Goal: Information Seeking & Learning: Learn about a topic

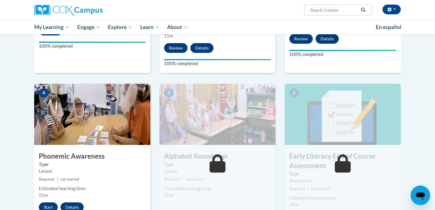
scroll to position [247, 0]
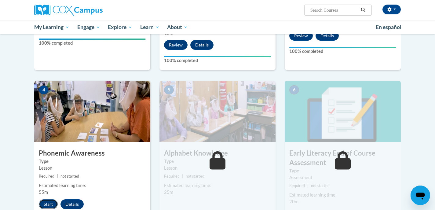
click at [42, 202] on button "Start" at bounding box center [48, 204] width 19 height 10
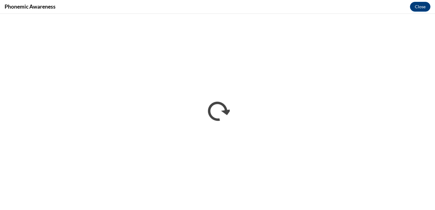
scroll to position [0, 0]
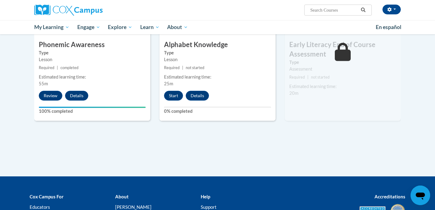
scroll to position [361, 0]
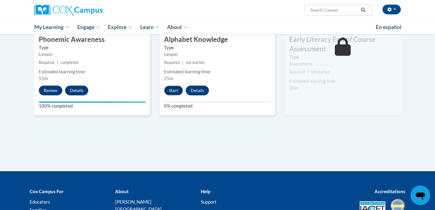
click at [174, 92] on button "Start" at bounding box center [173, 91] width 19 height 10
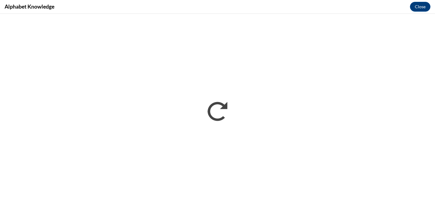
scroll to position [0, 0]
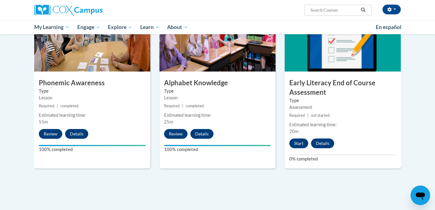
scroll to position [324, 0]
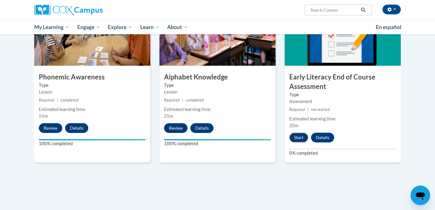
click at [296, 138] on button "Start" at bounding box center [298, 138] width 19 height 10
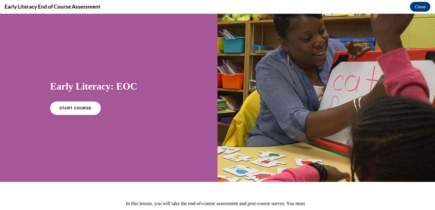
scroll to position [0, 0]
click at [57, 110] on link "START COURSE" at bounding box center [75, 108] width 53 height 14
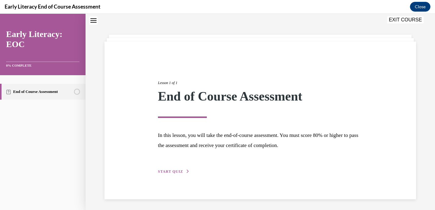
scroll to position [20, 0]
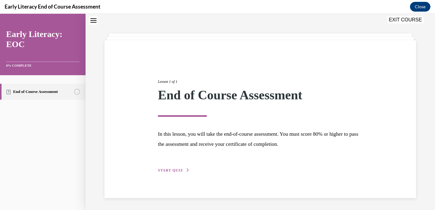
click at [172, 169] on span "START QUIZ" at bounding box center [170, 170] width 25 height 4
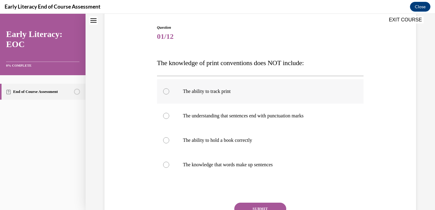
scroll to position [62, 0]
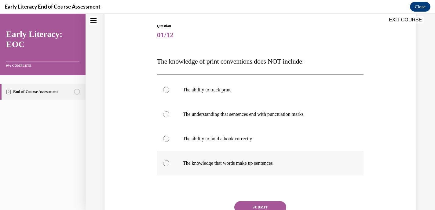
click at [167, 162] on div at bounding box center [166, 163] width 6 height 6
click at [246, 203] on button "SUBMIT" at bounding box center [260, 207] width 52 height 12
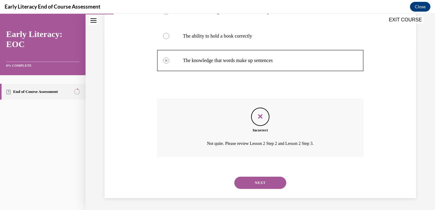
scroll to position [165, 0]
click at [252, 182] on button "NEXT" at bounding box center [260, 182] width 52 height 12
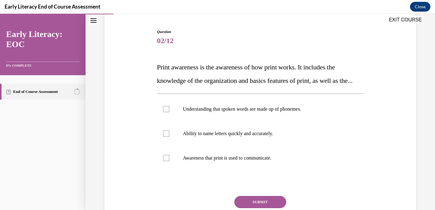
scroll to position [57, 0]
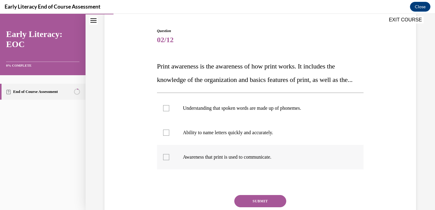
click at [167, 160] on div at bounding box center [166, 157] width 6 height 6
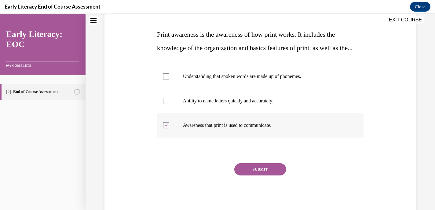
scroll to position [91, 0]
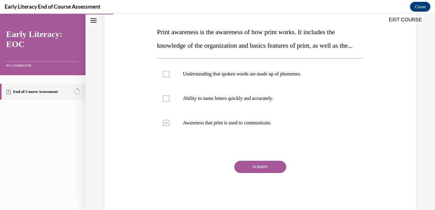
click at [257, 173] on button "SUBMIT" at bounding box center [260, 167] width 52 height 12
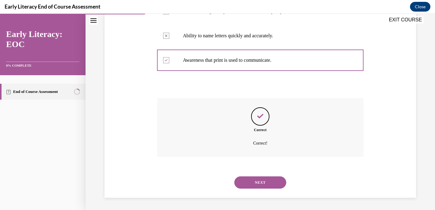
scroll to position [167, 0]
click at [254, 181] on button "NEXT" at bounding box center [260, 182] width 52 height 12
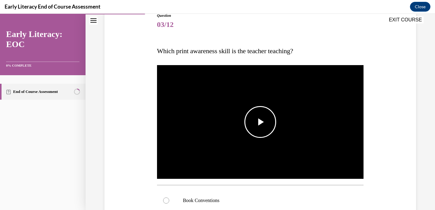
scroll to position [80, 0]
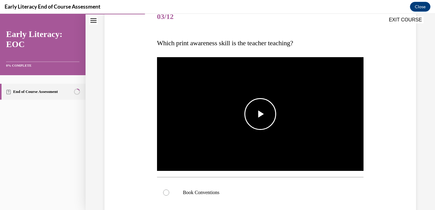
click at [260, 114] on span "Video player" at bounding box center [260, 114] width 0 height 0
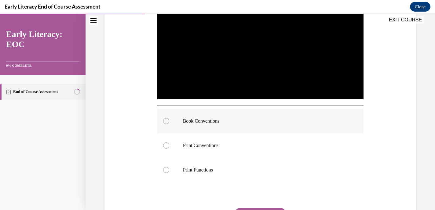
scroll to position [152, 0]
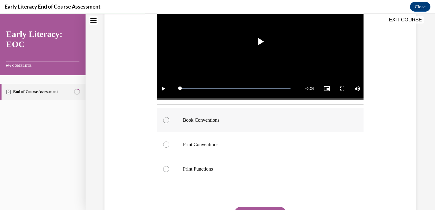
click at [168, 119] on div at bounding box center [166, 120] width 6 height 6
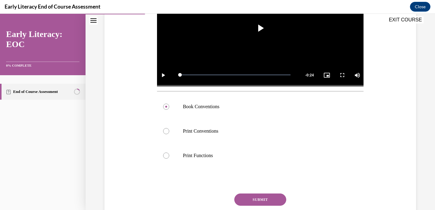
click at [255, 200] on button "SUBMIT" at bounding box center [260, 199] width 52 height 12
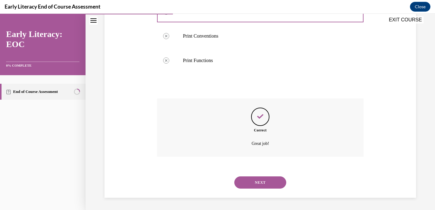
scroll to position [261, 0]
click at [255, 184] on button "NEXT" at bounding box center [260, 182] width 52 height 12
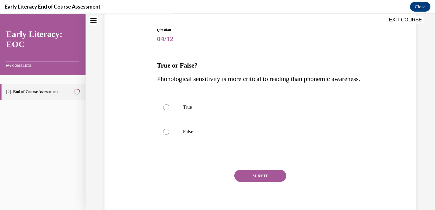
scroll to position [58, 0]
click at [165, 110] on div at bounding box center [166, 107] width 6 height 6
click at [241, 181] on button "SUBMIT" at bounding box center [260, 175] width 52 height 12
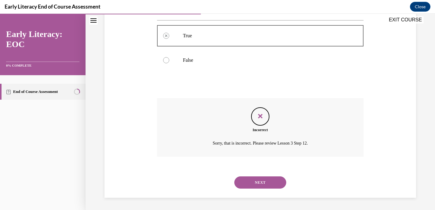
scroll to position [143, 0]
click at [247, 183] on button "NEXT" at bounding box center [260, 182] width 52 height 12
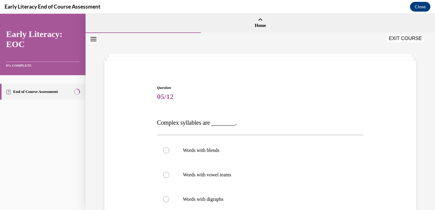
scroll to position [42, 0]
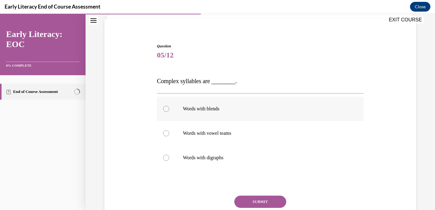
click at [166, 108] on div at bounding box center [166, 109] width 6 height 6
click at [164, 133] on div at bounding box center [166, 133] width 6 height 6
click at [166, 159] on div at bounding box center [166, 158] width 6 height 6
click at [167, 108] on div at bounding box center [166, 109] width 6 height 6
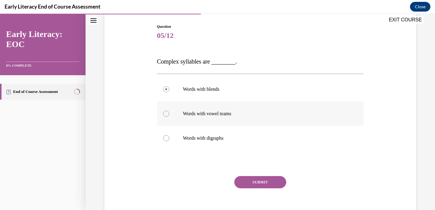
scroll to position [63, 0]
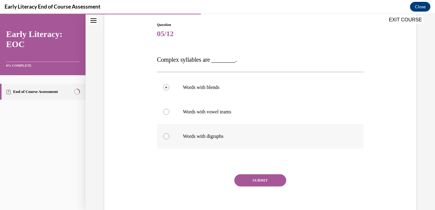
click at [165, 136] on div at bounding box center [166, 136] width 6 height 6
click at [166, 86] on div at bounding box center [166, 87] width 6 height 6
click at [249, 181] on button "SUBMIT" at bounding box center [260, 180] width 52 height 12
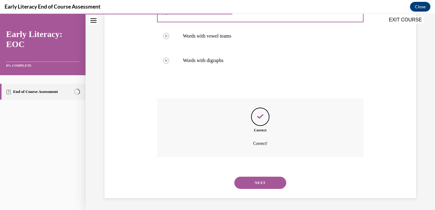
scroll to position [139, 0]
click at [248, 182] on button "NEXT" at bounding box center [260, 182] width 52 height 12
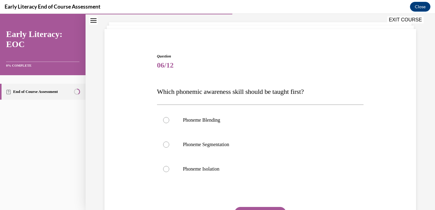
scroll to position [33, 0]
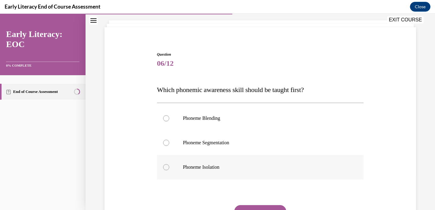
click at [167, 167] on div at bounding box center [166, 167] width 6 height 6
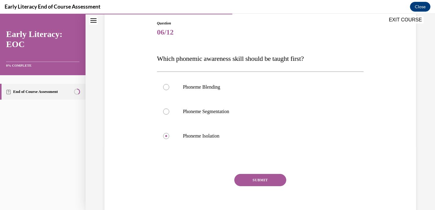
click at [268, 185] on button "SUBMIT" at bounding box center [260, 180] width 52 height 12
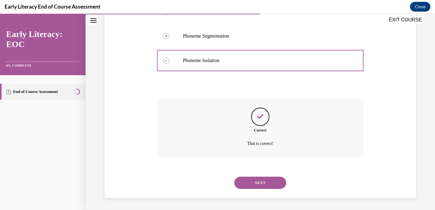
scroll to position [140, 0]
click at [254, 183] on button "NEXT" at bounding box center [260, 182] width 52 height 12
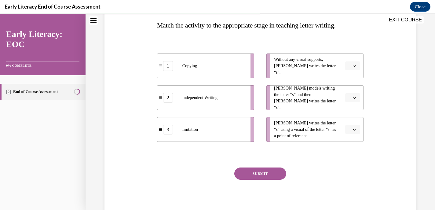
scroll to position [106, 0]
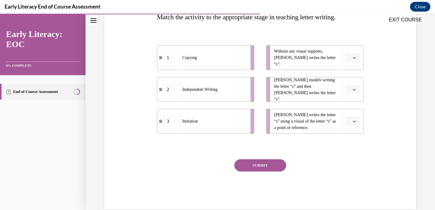
click at [357, 123] on button "button" at bounding box center [352, 121] width 15 height 9
click at [351, 147] on span "1" at bounding box center [350, 147] width 2 height 5
click at [352, 91] on span "button" at bounding box center [354, 89] width 4 height 4
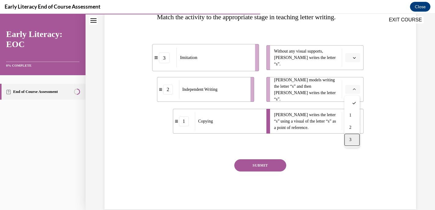
click at [350, 140] on span "3" at bounding box center [350, 139] width 2 height 5
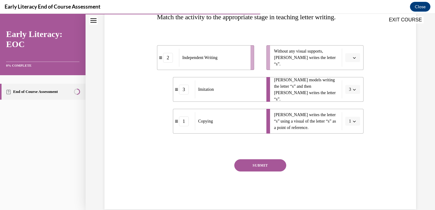
click at [354, 56] on span "button" at bounding box center [354, 58] width 4 height 4
click at [351, 96] on span "2" at bounding box center [350, 95] width 2 height 5
click at [254, 167] on button "SUBMIT" at bounding box center [260, 165] width 52 height 12
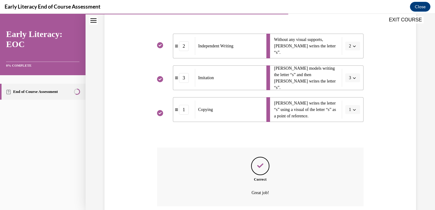
scroll to position [167, 0]
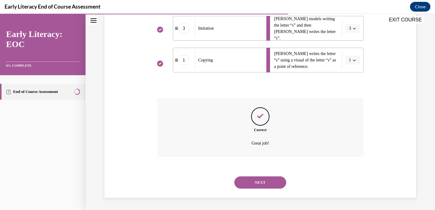
click at [249, 183] on button "NEXT" at bounding box center [260, 182] width 52 height 12
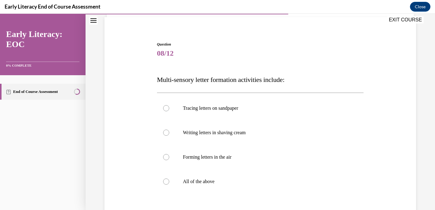
scroll to position [46, 0]
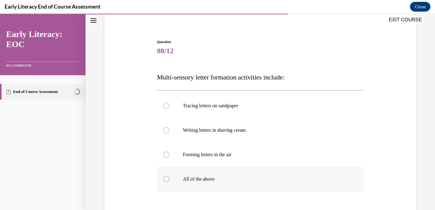
click at [164, 180] on div at bounding box center [166, 179] width 6 height 6
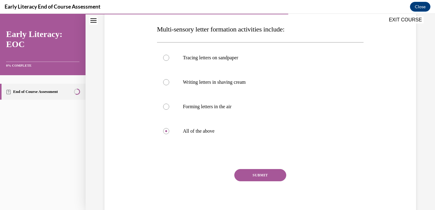
click at [256, 179] on button "SUBMIT" at bounding box center [260, 175] width 52 height 12
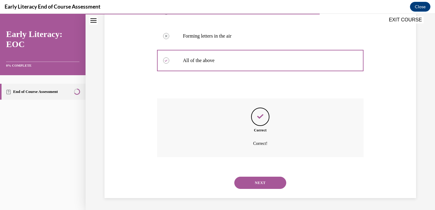
scroll to position [165, 0]
click at [250, 188] on button "NEXT" at bounding box center [260, 182] width 52 height 12
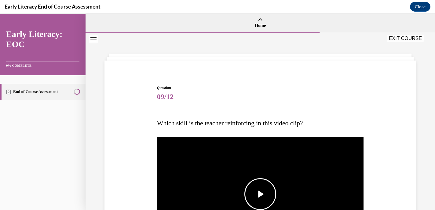
click at [260, 194] on span "Video player" at bounding box center [260, 194] width 0 height 0
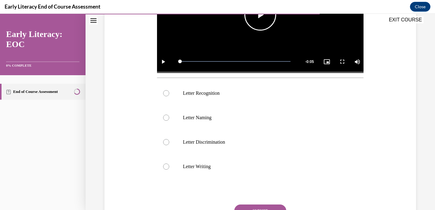
scroll to position [153, 0]
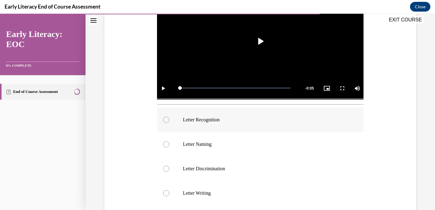
click at [162, 118] on div at bounding box center [260, 120] width 207 height 24
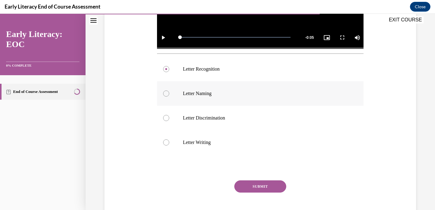
scroll to position [205, 0]
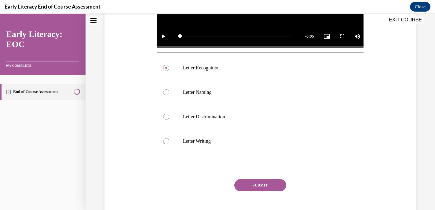
click at [256, 180] on button "SUBMIT" at bounding box center [260, 185] width 52 height 12
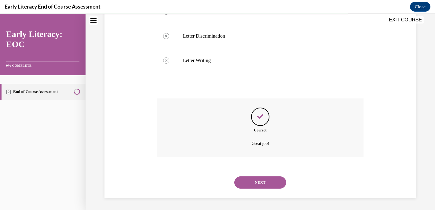
scroll to position [285, 0]
click at [255, 183] on button "NEXT" at bounding box center [260, 182] width 52 height 12
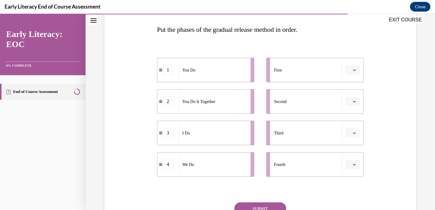
scroll to position [95, 0]
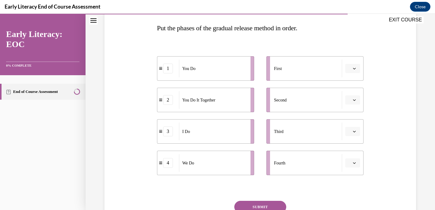
click at [354, 68] on icon "button" at bounding box center [354, 68] width 3 height 3
click at [352, 118] on div "3" at bounding box center [351, 119] width 15 height 12
click at [354, 100] on icon "button" at bounding box center [354, 99] width 3 height 3
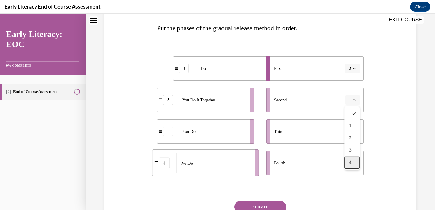
click at [346, 165] on div "4" at bounding box center [351, 162] width 15 height 12
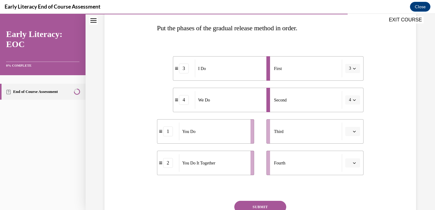
click at [355, 131] on icon "button" at bounding box center [354, 132] width 3 height 2
click at [351, 168] on span "2" at bounding box center [350, 169] width 2 height 5
click at [353, 162] on span "button" at bounding box center [354, 163] width 4 height 4
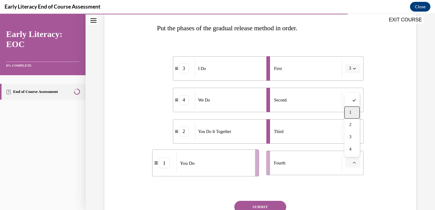
click at [351, 112] on span "1" at bounding box center [350, 112] width 2 height 5
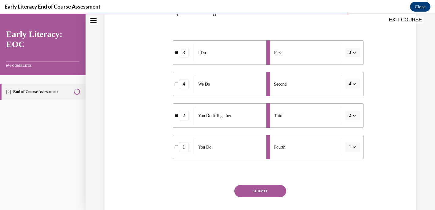
click at [256, 193] on button "SUBMIT" at bounding box center [260, 191] width 52 height 12
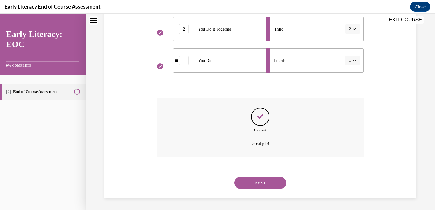
scroll to position [198, 0]
click at [255, 183] on button "NEXT" at bounding box center [260, 182] width 52 height 12
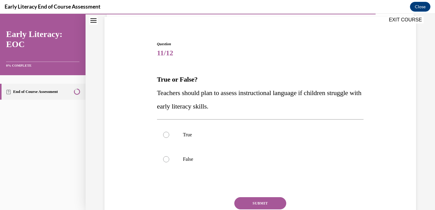
scroll to position [48, 0]
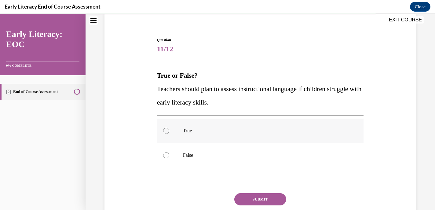
click at [167, 129] on div at bounding box center [166, 131] width 6 height 6
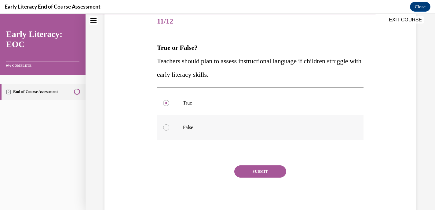
scroll to position [82, 0]
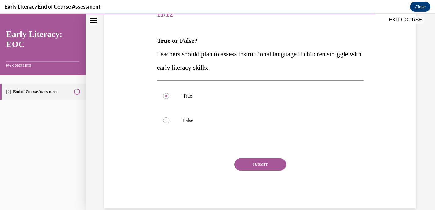
click at [262, 163] on button "SUBMIT" at bounding box center [260, 164] width 52 height 12
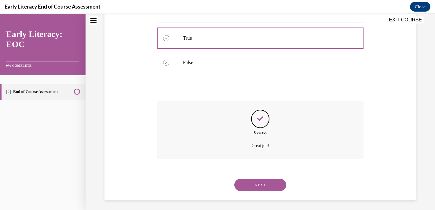
scroll to position [143, 0]
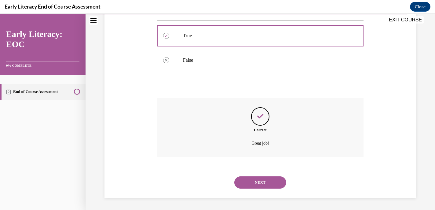
click at [255, 183] on button "NEXT" at bounding box center [260, 182] width 52 height 12
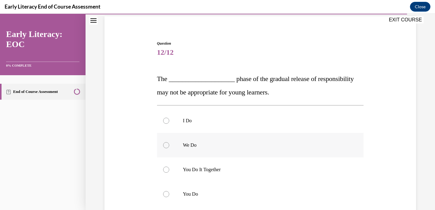
scroll to position [78, 0]
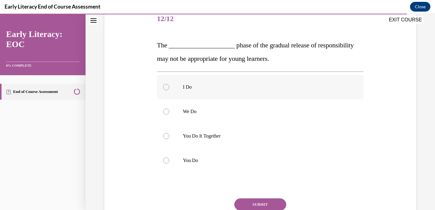
click at [166, 86] on div at bounding box center [166, 87] width 6 height 6
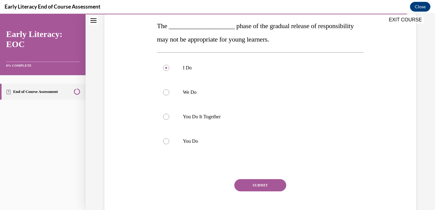
scroll to position [97, 0]
click at [167, 142] on div at bounding box center [166, 142] width 6 height 6
click at [255, 181] on button "SUBMIT" at bounding box center [260, 186] width 52 height 12
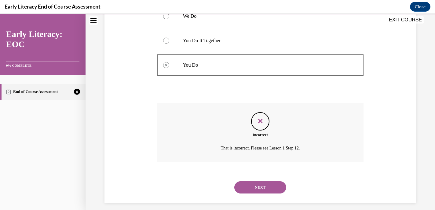
scroll to position [178, 0]
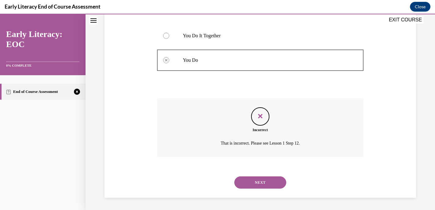
click at [252, 184] on button "NEXT" at bounding box center [260, 182] width 52 height 12
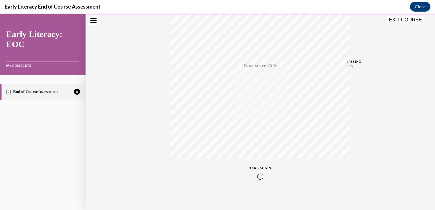
scroll to position [117, 0]
click at [259, 172] on icon "button" at bounding box center [261, 172] width 22 height 7
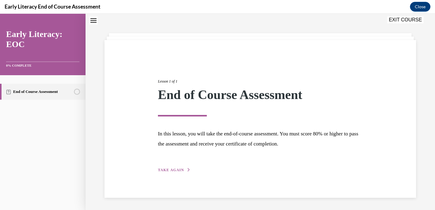
scroll to position [20, 0]
click at [171, 169] on span "TAKE AGAIN" at bounding box center [171, 170] width 26 height 4
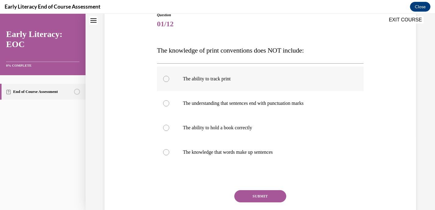
scroll to position [73, 0]
click at [169, 154] on div at bounding box center [260, 152] width 207 height 24
click at [259, 191] on button "SUBMIT" at bounding box center [260, 196] width 52 height 12
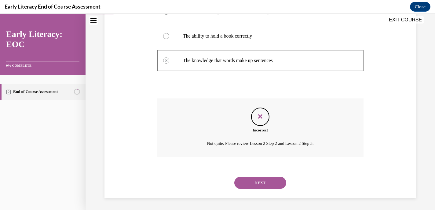
scroll to position [163, 0]
click at [254, 184] on button "NEXT" at bounding box center [260, 184] width 52 height 12
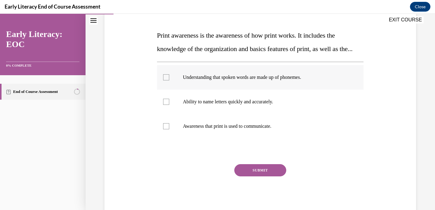
scroll to position [88, 0]
click at [169, 137] on div at bounding box center [260, 126] width 207 height 24
click at [261, 176] on button "SUBMIT" at bounding box center [260, 170] width 52 height 12
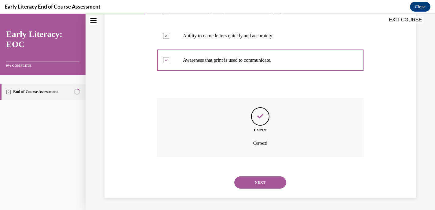
scroll to position [167, 0]
click at [260, 182] on button "NEXT" at bounding box center [260, 182] width 52 height 12
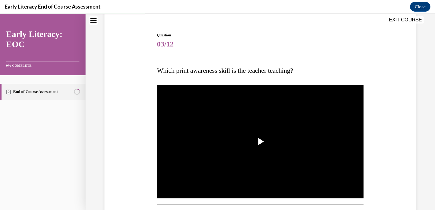
scroll to position [54, 0]
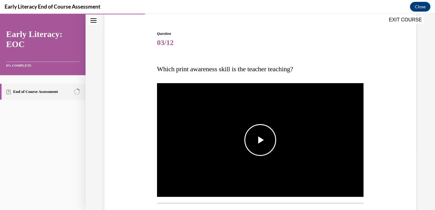
click at [260, 140] on span "Video player" at bounding box center [260, 140] width 0 height 0
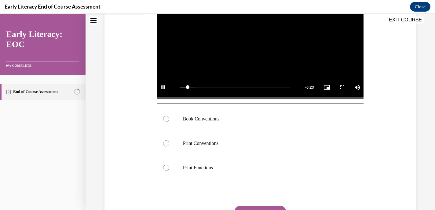
scroll to position [158, 0]
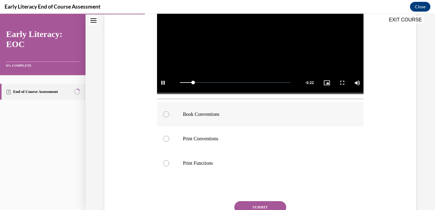
click at [165, 114] on div at bounding box center [166, 114] width 6 height 6
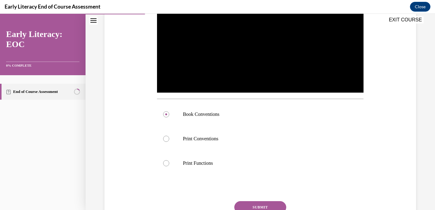
click at [262, 205] on button "SUBMIT" at bounding box center [260, 207] width 52 height 12
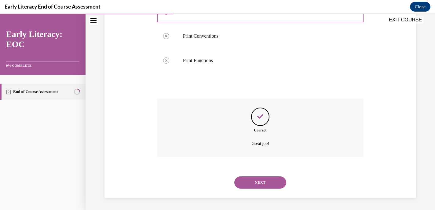
scroll to position [261, 0]
click at [254, 181] on button "NEXT" at bounding box center [260, 182] width 52 height 12
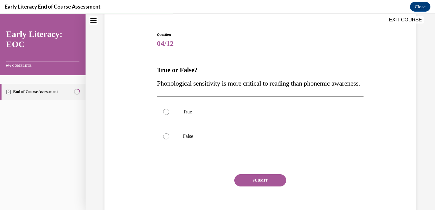
scroll to position [54, 0]
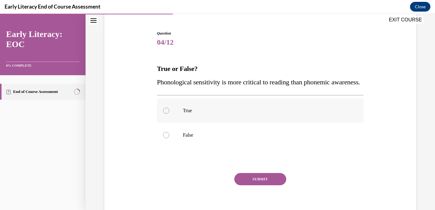
click at [166, 114] on div at bounding box center [166, 111] width 6 height 6
click at [254, 185] on button "SUBMIT" at bounding box center [260, 179] width 52 height 12
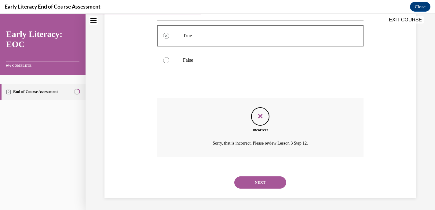
scroll to position [143, 0]
click at [254, 188] on button "NEXT" at bounding box center [260, 182] width 52 height 12
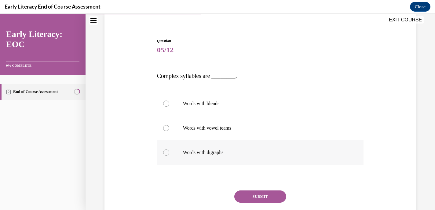
scroll to position [49, 0]
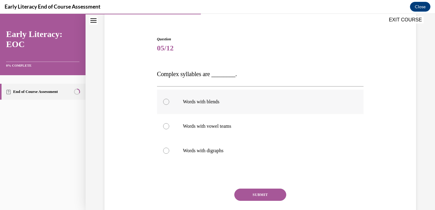
click at [165, 100] on div at bounding box center [166, 102] width 6 height 6
click at [254, 190] on button "SUBMIT" at bounding box center [260, 195] width 52 height 12
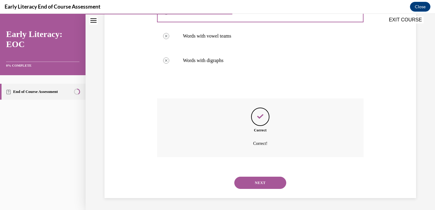
scroll to position [139, 0]
click at [253, 184] on button "NEXT" at bounding box center [260, 182] width 52 height 12
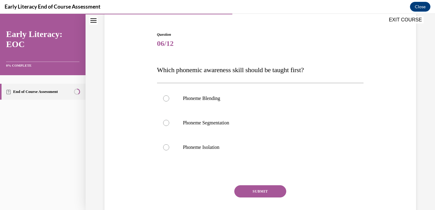
scroll to position [55, 0]
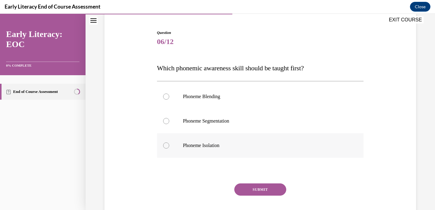
click at [167, 143] on div at bounding box center [166, 145] width 6 height 6
click at [255, 182] on div "Question 06/12 Which phonemic awareness skill should be taught first? Phoneme B…" at bounding box center [260, 131] width 207 height 203
click at [255, 188] on button "SUBMIT" at bounding box center [260, 189] width 52 height 12
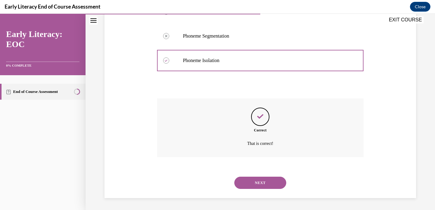
scroll to position [140, 0]
click at [255, 188] on button "NEXT" at bounding box center [260, 182] width 52 height 12
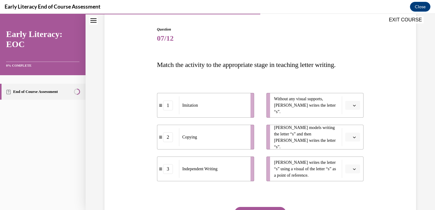
scroll to position [61, 0]
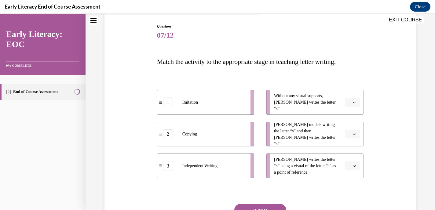
click at [354, 103] on icon "button" at bounding box center [354, 102] width 3 height 3
click at [352, 151] on div "3" at bounding box center [351, 152] width 15 height 12
click at [357, 134] on button "button" at bounding box center [352, 134] width 15 height 9
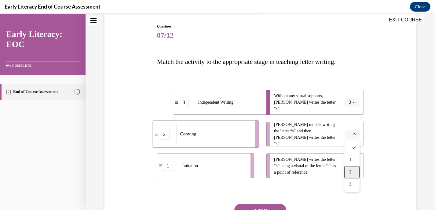
click at [350, 169] on div "2" at bounding box center [351, 172] width 15 height 12
click at [357, 164] on button "button" at bounding box center [352, 165] width 15 height 9
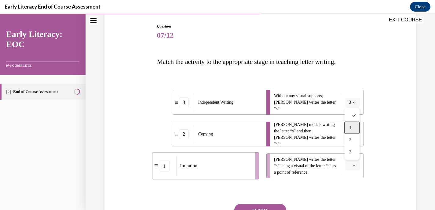
click at [352, 127] on div "1" at bounding box center [351, 128] width 15 height 12
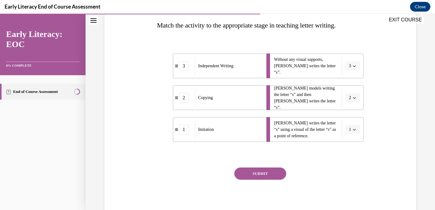
click at [276, 172] on button "SUBMIT" at bounding box center [260, 173] width 52 height 12
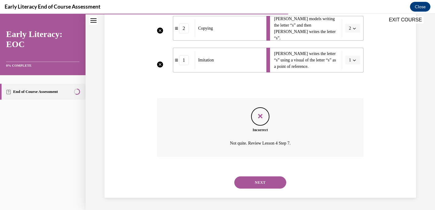
scroll to position [167, 0]
click at [256, 186] on button "NEXT" at bounding box center [260, 183] width 52 height 12
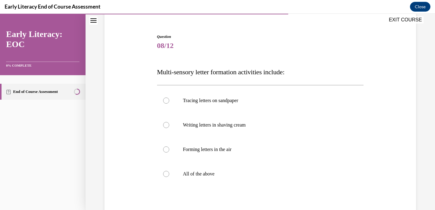
scroll to position [52, 0]
click at [166, 174] on div at bounding box center [166, 173] width 6 height 6
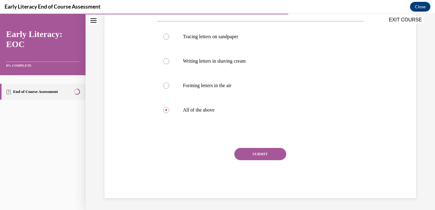
click at [251, 155] on button "SUBMIT" at bounding box center [260, 154] width 52 height 12
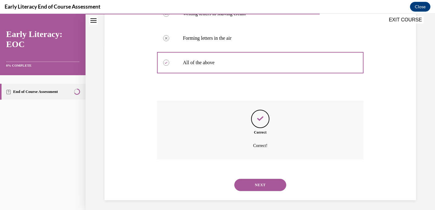
scroll to position [165, 0]
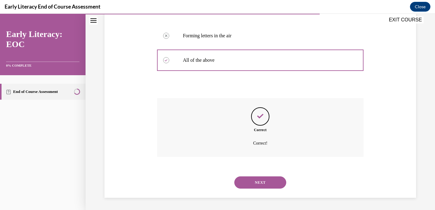
click at [260, 182] on button "NEXT" at bounding box center [260, 182] width 52 height 12
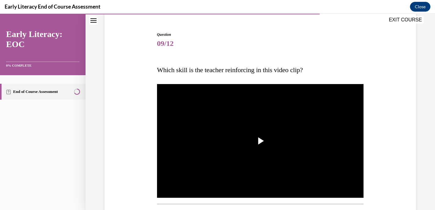
scroll to position [55, 0]
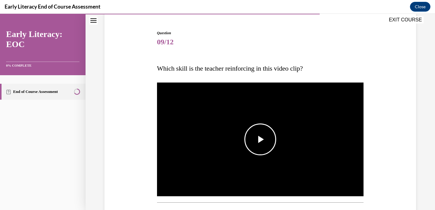
click at [260, 139] on span "Video player" at bounding box center [260, 139] width 0 height 0
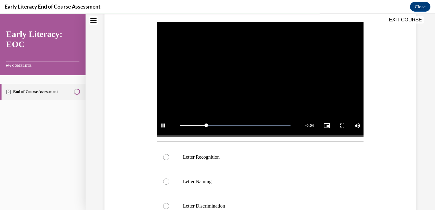
scroll to position [123, 0]
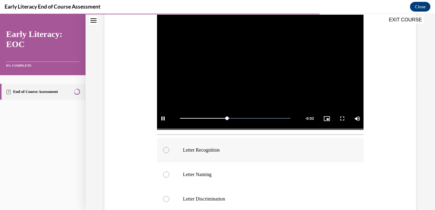
click at [165, 151] on div at bounding box center [166, 150] width 6 height 6
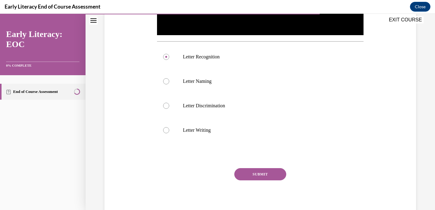
click at [272, 173] on button "SUBMIT" at bounding box center [260, 174] width 52 height 12
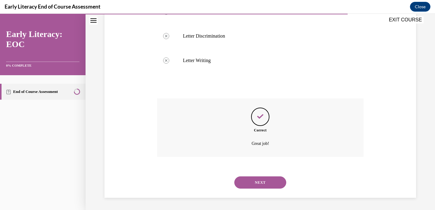
scroll to position [285, 0]
click at [268, 181] on button "NEXT" at bounding box center [260, 182] width 52 height 12
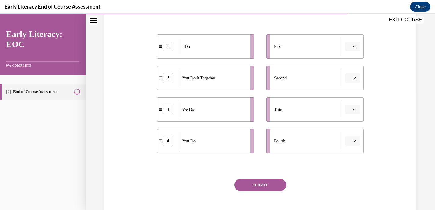
scroll to position [116, 0]
click at [356, 47] on icon "button" at bounding box center [354, 47] width 3 height 3
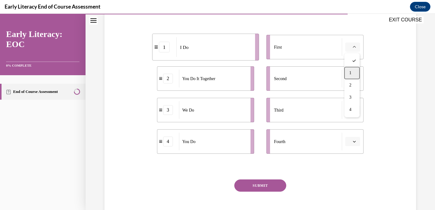
click at [351, 77] on div "1" at bounding box center [351, 73] width 15 height 12
click at [355, 78] on icon "button" at bounding box center [354, 78] width 3 height 3
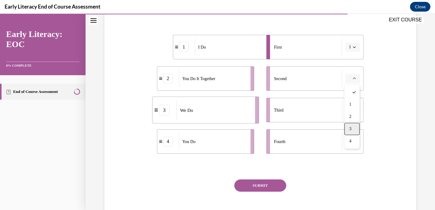
click at [350, 129] on span "3" at bounding box center [350, 128] width 2 height 5
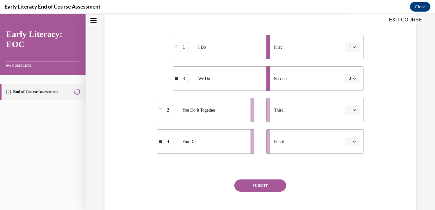
click at [358, 107] on button "button" at bounding box center [352, 109] width 15 height 9
click at [352, 148] on div "2" at bounding box center [351, 148] width 15 height 12
click at [355, 142] on icon "button" at bounding box center [354, 141] width 3 height 3
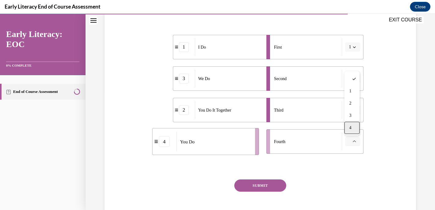
click at [352, 128] on div "4" at bounding box center [351, 128] width 15 height 12
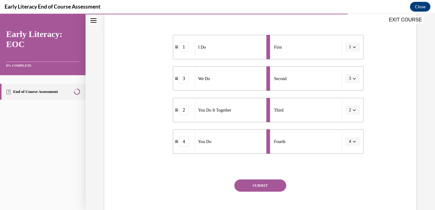
click at [260, 186] on button "SUBMIT" at bounding box center [260, 185] width 52 height 12
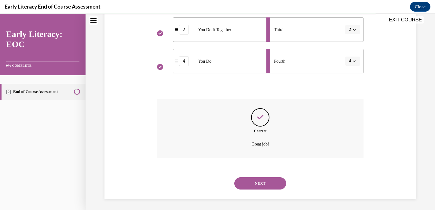
scroll to position [198, 0]
click at [260, 186] on button "NEXT" at bounding box center [260, 182] width 52 height 12
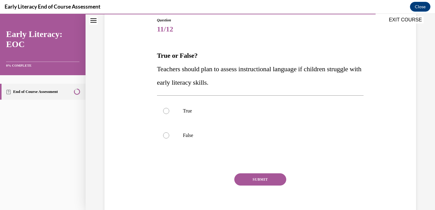
scroll to position [70, 0]
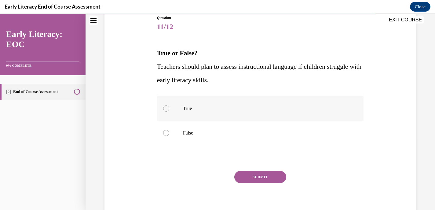
click at [166, 108] on div at bounding box center [166, 108] width 6 height 6
click at [273, 176] on button "SUBMIT" at bounding box center [260, 177] width 52 height 12
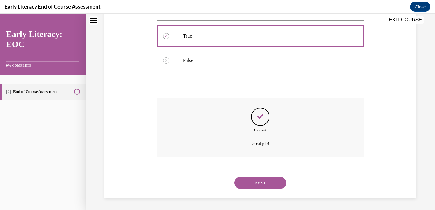
scroll to position [143, 0]
click at [262, 181] on button "NEXT" at bounding box center [260, 182] width 52 height 12
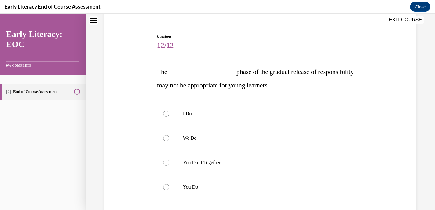
scroll to position [74, 0]
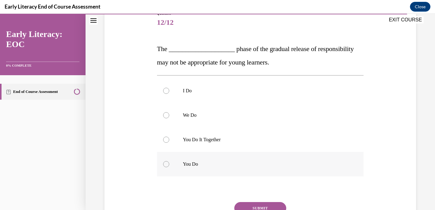
click at [166, 164] on div at bounding box center [166, 164] width 6 height 6
click at [264, 207] on button "SUBMIT" at bounding box center [260, 208] width 52 height 12
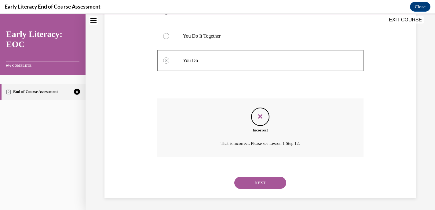
scroll to position [178, 0]
click at [256, 183] on button "NEXT" at bounding box center [260, 182] width 52 height 12
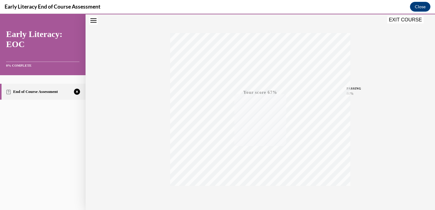
scroll to position [117, 0]
click at [261, 167] on div "TAKE AGAIN" at bounding box center [261, 169] width 22 height 14
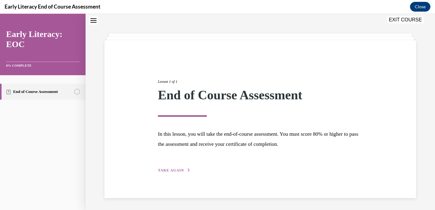
click at [169, 170] on span "TAKE AGAIN" at bounding box center [171, 170] width 26 height 4
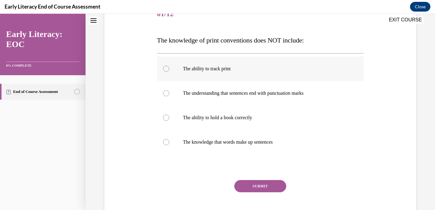
scroll to position [83, 0]
click at [165, 143] on div at bounding box center [166, 142] width 6 height 6
click at [257, 186] on button "SUBMIT" at bounding box center [260, 186] width 52 height 12
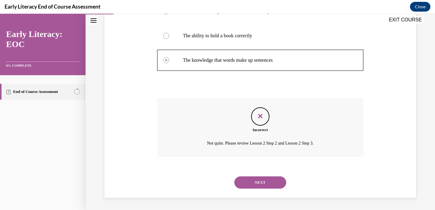
scroll to position [164, 0]
click at [264, 180] on button "NEXT" at bounding box center [260, 183] width 52 height 12
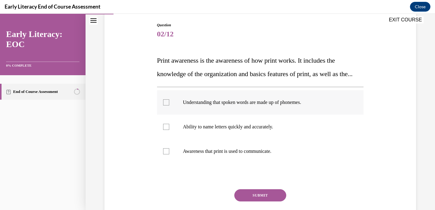
scroll to position [91, 0]
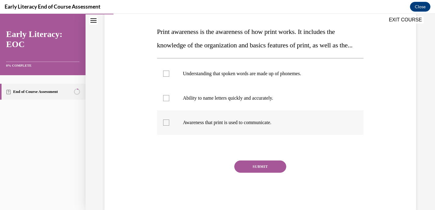
click at [167, 126] on div at bounding box center [166, 122] width 6 height 6
click at [262, 173] on button "SUBMIT" at bounding box center [260, 166] width 52 height 12
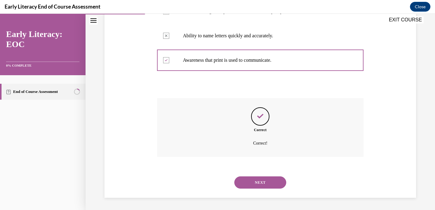
scroll to position [167, 0]
click at [259, 180] on button "NEXT" at bounding box center [260, 182] width 52 height 12
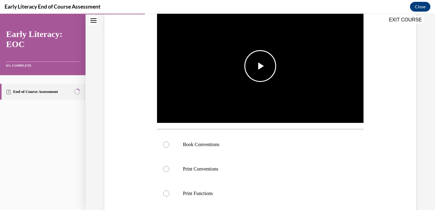
scroll to position [139, 0]
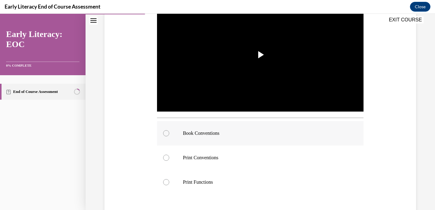
click at [165, 133] on div at bounding box center [166, 133] width 6 height 6
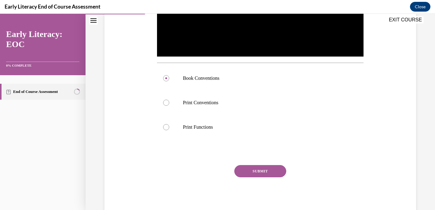
click at [252, 172] on button "SUBMIT" at bounding box center [260, 171] width 52 height 12
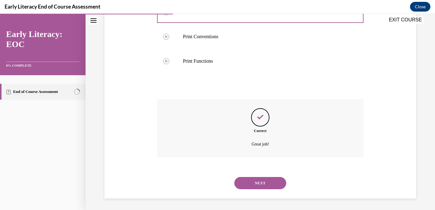
scroll to position [261, 0]
click at [251, 182] on button "NEXT" at bounding box center [260, 182] width 52 height 12
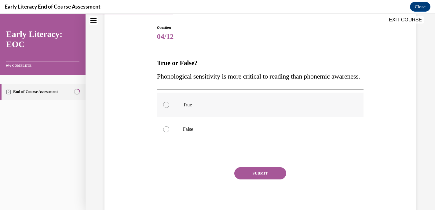
scroll to position [68, 0]
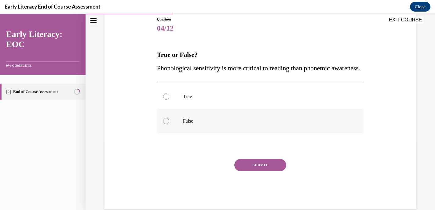
click at [167, 124] on div at bounding box center [166, 121] width 6 height 6
click at [166, 100] on div at bounding box center [166, 96] width 6 height 6
click at [257, 171] on button "SUBMIT" at bounding box center [260, 165] width 52 height 12
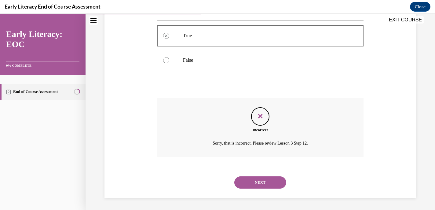
scroll to position [143, 0]
click at [257, 180] on button "NEXT" at bounding box center [260, 182] width 52 height 12
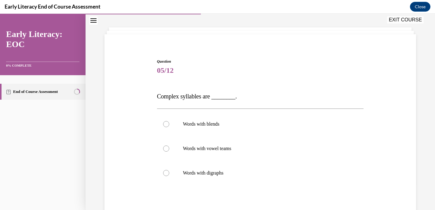
scroll to position [27, 0]
click at [165, 124] on div at bounding box center [166, 123] width 6 height 6
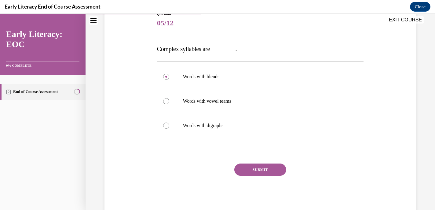
click at [259, 172] on button "SUBMIT" at bounding box center [260, 169] width 52 height 12
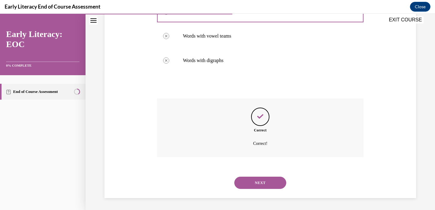
scroll to position [139, 0]
click at [258, 184] on button "NEXT" at bounding box center [260, 182] width 52 height 12
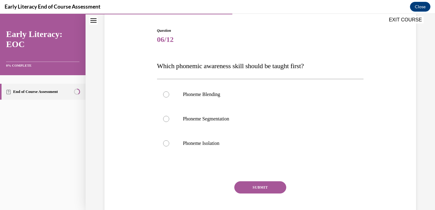
scroll to position [59, 0]
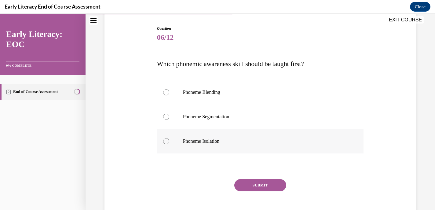
click at [164, 142] on div at bounding box center [166, 141] width 6 height 6
click at [244, 181] on button "SUBMIT" at bounding box center [260, 185] width 52 height 12
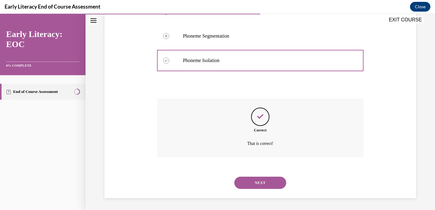
scroll to position [140, 0]
click at [244, 182] on button "NEXT" at bounding box center [260, 182] width 52 height 12
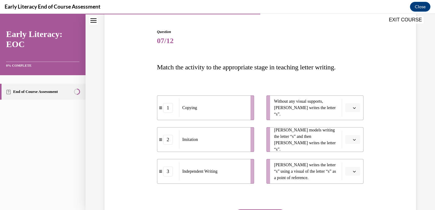
scroll to position [57, 0]
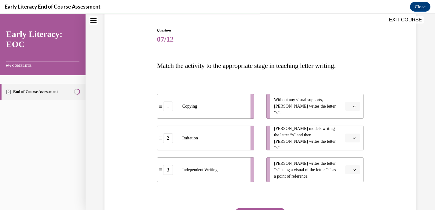
click at [356, 106] on icon "button" at bounding box center [354, 106] width 3 height 3
click at [351, 155] on span "3" at bounding box center [350, 156] width 2 height 5
click at [354, 137] on icon "button" at bounding box center [354, 138] width 3 height 3
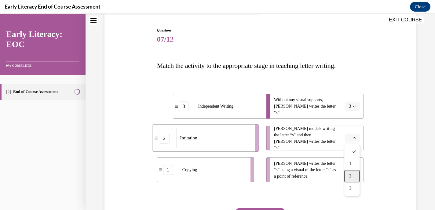
click at [349, 174] on div "2" at bounding box center [351, 176] width 15 height 12
click at [352, 169] on button "button" at bounding box center [352, 169] width 15 height 9
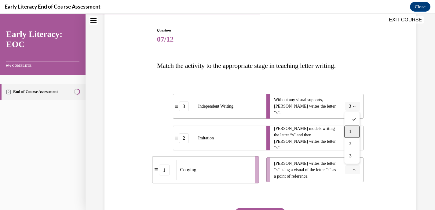
click at [353, 129] on div "1" at bounding box center [351, 132] width 15 height 12
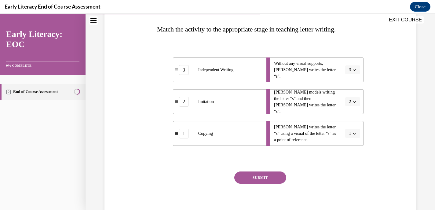
click at [261, 182] on button "SUBMIT" at bounding box center [260, 177] width 52 height 12
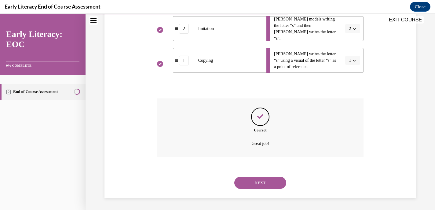
scroll to position [167, 0]
click at [259, 187] on button "NEXT" at bounding box center [260, 182] width 52 height 12
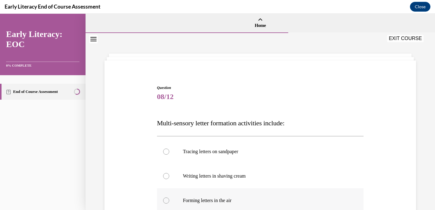
scroll to position [74, 0]
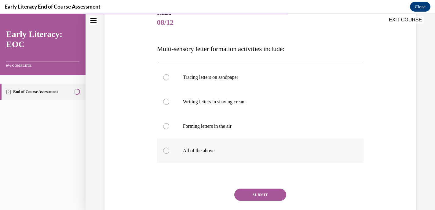
click at [163, 149] on div at bounding box center [166, 151] width 6 height 6
click at [240, 191] on button "SUBMIT" at bounding box center [260, 195] width 52 height 12
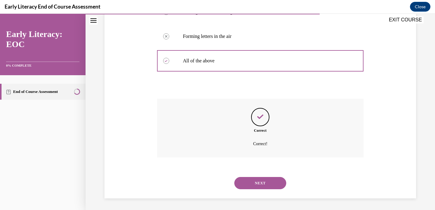
scroll to position [165, 0]
click at [258, 184] on button "NEXT" at bounding box center [260, 182] width 52 height 12
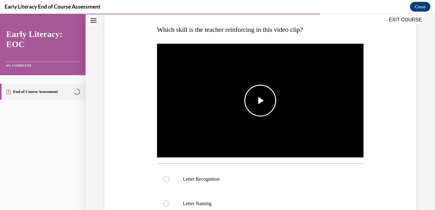
scroll to position [94, 0]
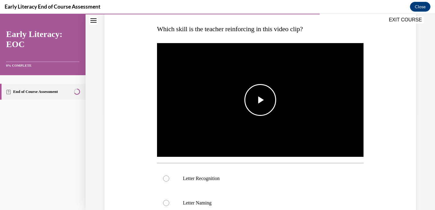
click at [260, 100] on span "Video player" at bounding box center [260, 100] width 0 height 0
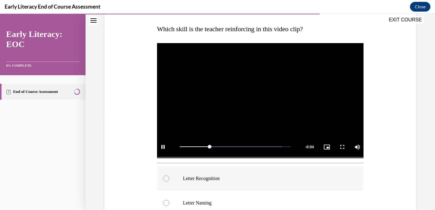
click at [167, 175] on div at bounding box center [260, 178] width 207 height 24
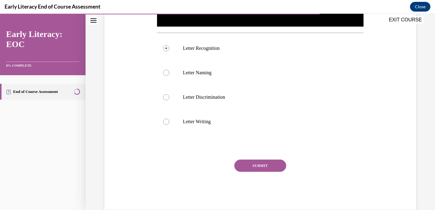
click at [271, 168] on button "SUBMIT" at bounding box center [260, 165] width 52 height 12
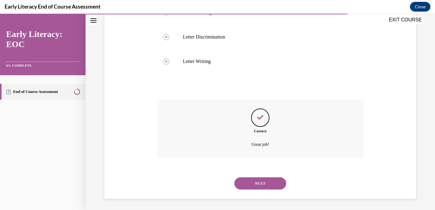
scroll to position [285, 0]
click at [259, 181] on button "NEXT" at bounding box center [260, 182] width 52 height 12
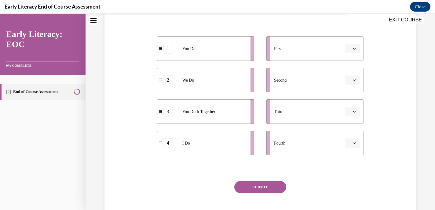
scroll to position [116, 0]
click at [353, 47] on icon "button" at bounding box center [354, 47] width 3 height 3
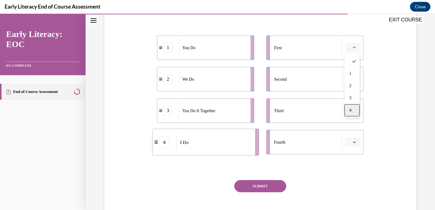
click at [353, 112] on div "4" at bounding box center [351, 110] width 15 height 12
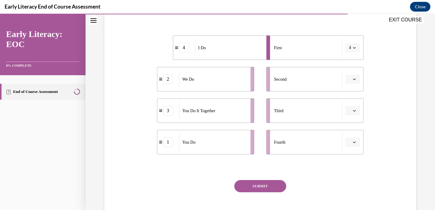
click at [357, 78] on button "button" at bounding box center [352, 79] width 15 height 9
click at [352, 116] on div "2" at bounding box center [351, 117] width 15 height 12
click at [353, 111] on span "button" at bounding box center [354, 110] width 4 height 4
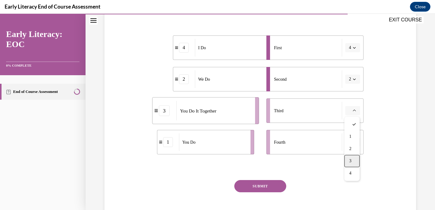
click at [350, 163] on span "3" at bounding box center [350, 161] width 2 height 5
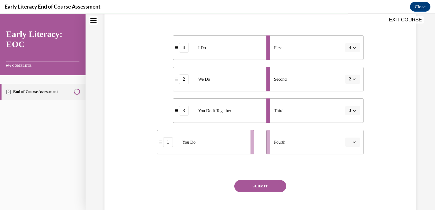
click at [351, 142] on button "button" at bounding box center [352, 141] width 15 height 9
click at [353, 90] on div "1" at bounding box center [351, 92] width 15 height 12
click at [252, 189] on button "SUBMIT" at bounding box center [260, 186] width 52 height 12
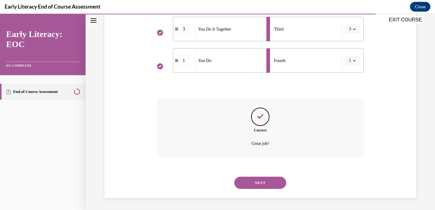
scroll to position [198, 0]
click at [252, 189] on div "NEXT" at bounding box center [260, 182] width 207 height 24
click at [252, 184] on button "NEXT" at bounding box center [260, 182] width 52 height 12
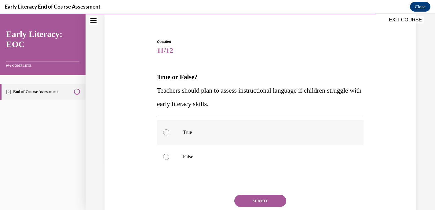
scroll to position [49, 0]
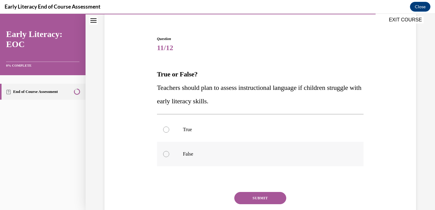
click at [167, 153] on div at bounding box center [166, 154] width 6 height 6
click at [168, 130] on div at bounding box center [166, 129] width 6 height 6
click at [166, 153] on div at bounding box center [166, 154] width 6 height 6
click at [253, 203] on button "SUBMIT" at bounding box center [260, 198] width 52 height 12
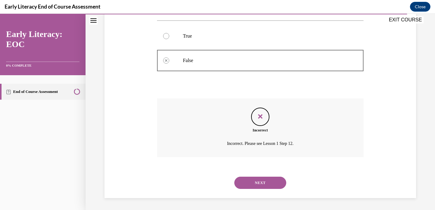
scroll to position [143, 0]
click at [246, 178] on button "NEXT" at bounding box center [260, 182] width 52 height 12
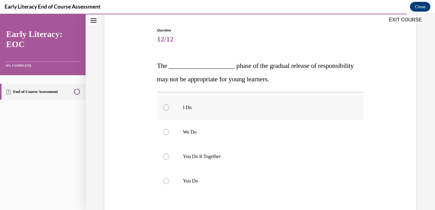
scroll to position [58, 0]
click at [168, 156] on div at bounding box center [166, 155] width 6 height 6
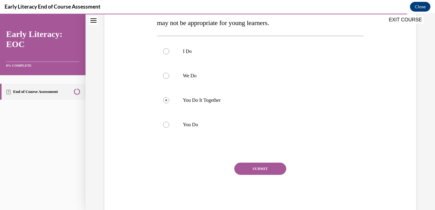
click at [280, 164] on button "SUBMIT" at bounding box center [260, 169] width 52 height 12
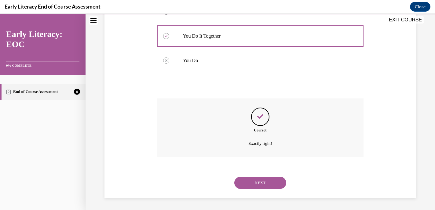
scroll to position [178, 0]
click at [258, 181] on button "NEXT" at bounding box center [260, 182] width 52 height 12
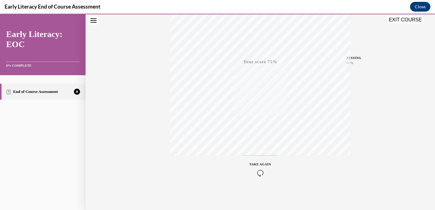
scroll to position [117, 0]
click at [259, 171] on icon "button" at bounding box center [261, 172] width 22 height 7
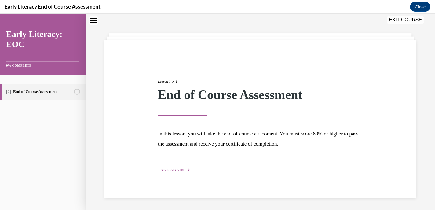
scroll to position [20, 0]
click at [174, 170] on span "TAKE AGAIN" at bounding box center [171, 170] width 26 height 4
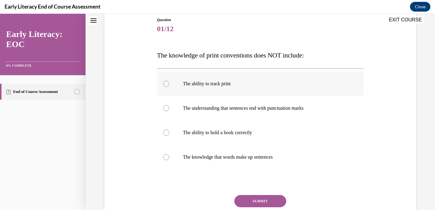
scroll to position [68, 0]
click at [164, 159] on div at bounding box center [166, 157] width 6 height 6
click at [256, 198] on button "SUBMIT" at bounding box center [260, 201] width 52 height 12
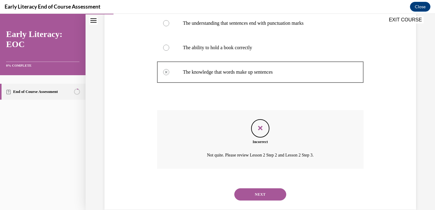
scroll to position [165, 0]
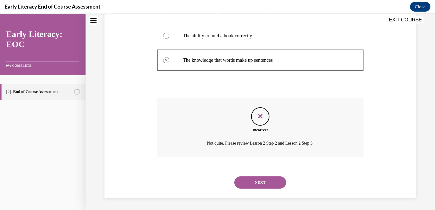
click at [255, 187] on button "NEXT" at bounding box center [260, 182] width 52 height 12
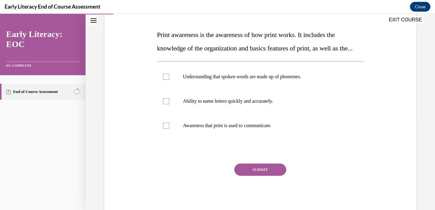
scroll to position [89, 0]
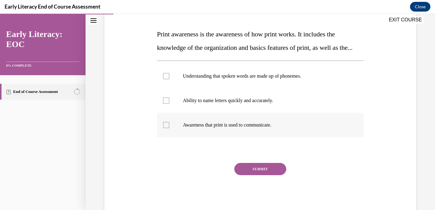
click at [165, 128] on div at bounding box center [166, 125] width 6 height 6
click at [268, 175] on button "SUBMIT" at bounding box center [260, 169] width 52 height 12
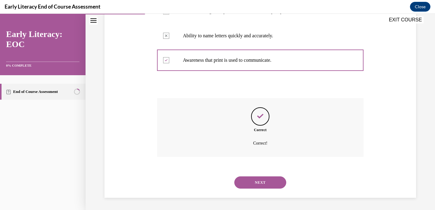
scroll to position [167, 0]
click at [265, 183] on button "NEXT" at bounding box center [260, 182] width 52 height 12
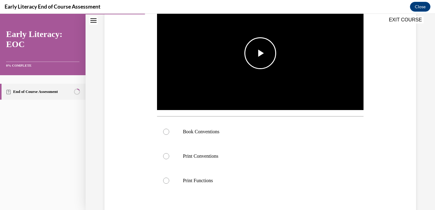
scroll to position [141, 0]
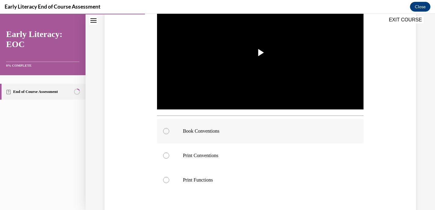
click at [166, 130] on div at bounding box center [166, 131] width 6 height 6
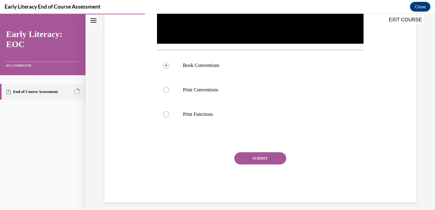
click at [260, 158] on button "SUBMIT" at bounding box center [260, 158] width 52 height 12
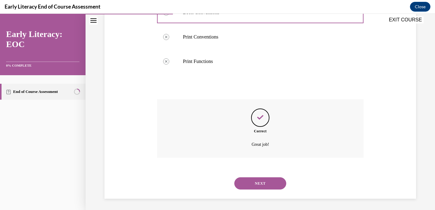
scroll to position [261, 0]
click at [257, 178] on button "NEXT" at bounding box center [260, 182] width 52 height 12
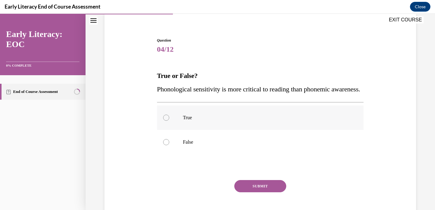
scroll to position [48, 0]
click at [166, 120] on div at bounding box center [166, 117] width 6 height 6
click at [253, 192] on button "SUBMIT" at bounding box center [260, 186] width 52 height 12
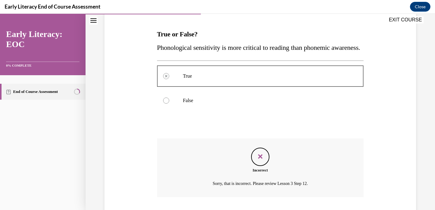
scroll to position [143, 0]
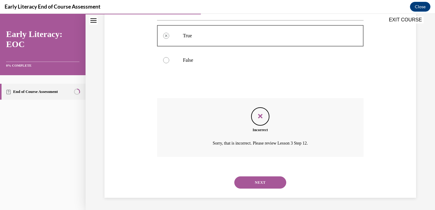
click at [270, 184] on button "NEXT" at bounding box center [260, 182] width 52 height 12
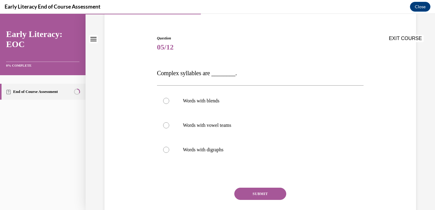
scroll to position [55, 0]
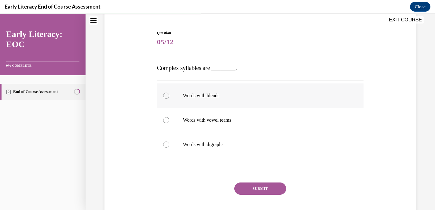
click at [164, 94] on div at bounding box center [166, 96] width 6 height 6
click at [257, 187] on button "SUBMIT" at bounding box center [260, 188] width 52 height 12
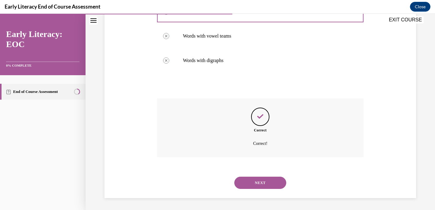
scroll to position [139, 0]
click at [254, 180] on button "NEXT" at bounding box center [260, 182] width 52 height 12
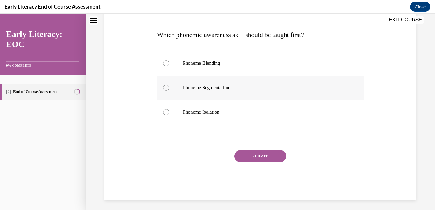
scroll to position [89, 0]
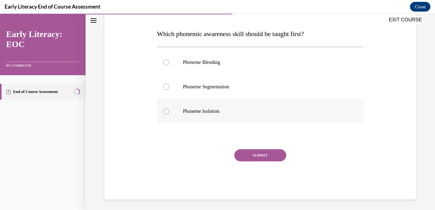
click at [167, 111] on div at bounding box center [166, 111] width 6 height 6
click at [258, 152] on button "SUBMIT" at bounding box center [260, 155] width 52 height 12
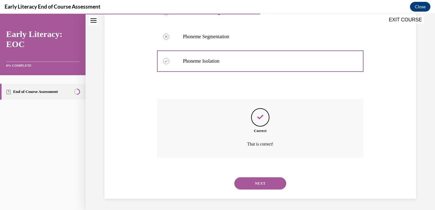
scroll to position [140, 0]
click at [259, 181] on button "NEXT" at bounding box center [260, 182] width 52 height 12
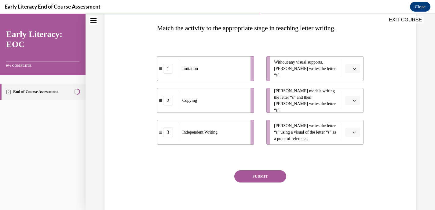
scroll to position [96, 0]
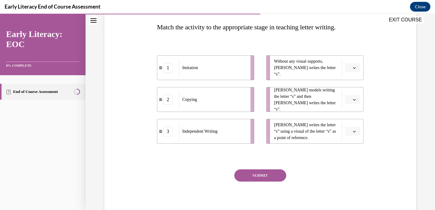
click at [357, 66] on span "button" at bounding box center [354, 68] width 4 height 4
click at [354, 114] on div "3" at bounding box center [351, 118] width 15 height 12
click at [356, 98] on span "button" at bounding box center [354, 99] width 4 height 4
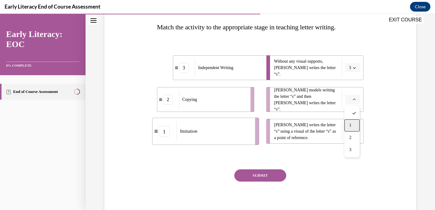
click at [354, 123] on div "1" at bounding box center [351, 125] width 15 height 12
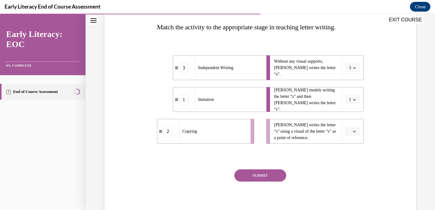
click at [354, 133] on span "button" at bounding box center [354, 131] width 4 height 4
click at [352, 170] on div "2" at bounding box center [351, 169] width 15 height 12
click at [259, 173] on button "SUBMIT" at bounding box center [260, 175] width 52 height 12
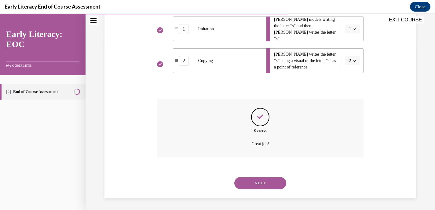
scroll to position [167, 0]
click at [257, 181] on button "NEXT" at bounding box center [260, 182] width 52 height 12
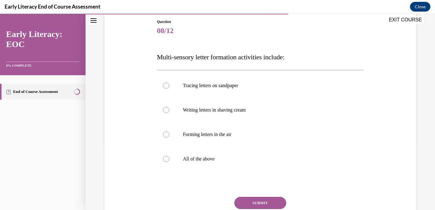
scroll to position [70, 0]
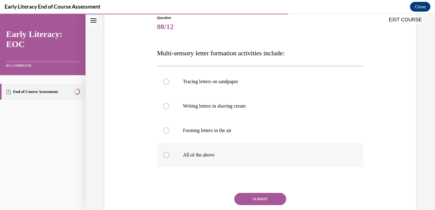
click at [166, 155] on div at bounding box center [166, 155] width 6 height 6
click at [262, 197] on button "SUBMIT" at bounding box center [260, 199] width 52 height 12
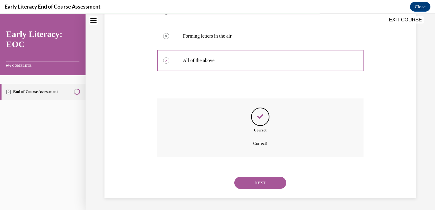
scroll to position [165, 0]
click at [260, 182] on button "NEXT" at bounding box center [260, 182] width 52 height 12
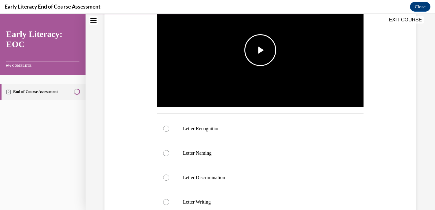
scroll to position [145, 0]
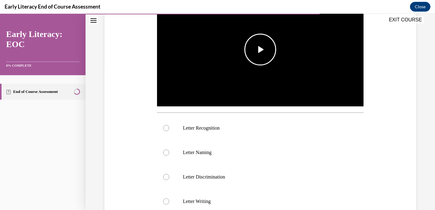
click at [260, 49] on span "Video player" at bounding box center [260, 49] width 0 height 0
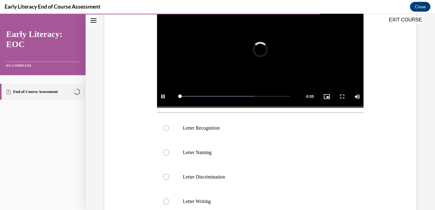
scroll to position [122, 0]
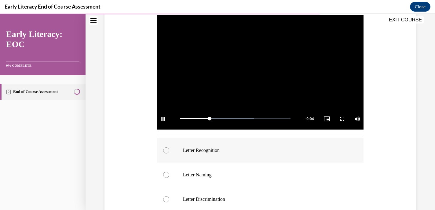
click at [166, 148] on div at bounding box center [166, 150] width 6 height 6
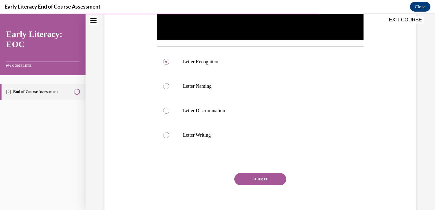
click at [256, 182] on button "SUBMIT" at bounding box center [260, 179] width 52 height 12
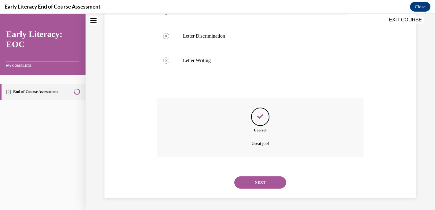
scroll to position [285, 0]
click at [256, 182] on button "NEXT" at bounding box center [260, 182] width 52 height 12
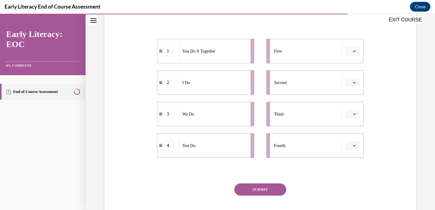
scroll to position [112, 0]
click at [352, 53] on span "button" at bounding box center [354, 51] width 4 height 4
click at [352, 90] on div "2" at bounding box center [351, 89] width 15 height 12
click at [354, 82] on icon "button" at bounding box center [354, 83] width 3 height 2
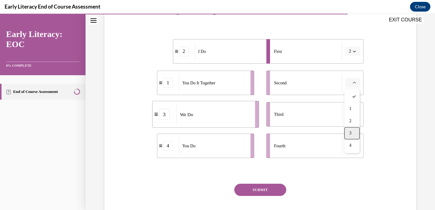
click at [352, 131] on div "3" at bounding box center [351, 133] width 15 height 12
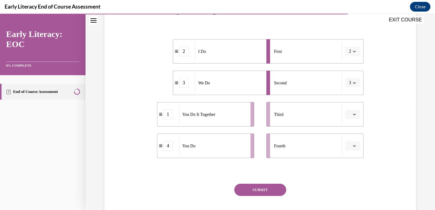
click at [355, 112] on button "button" at bounding box center [352, 114] width 15 height 9
click at [353, 138] on div "1" at bounding box center [351, 140] width 15 height 12
click at [354, 147] on icon "button" at bounding box center [354, 145] width 3 height 3
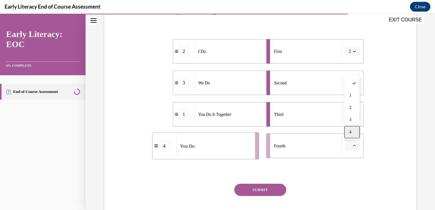
click at [350, 130] on span "4" at bounding box center [350, 132] width 2 height 5
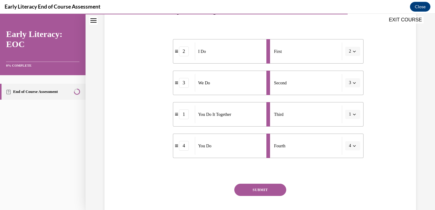
click at [264, 189] on button "SUBMIT" at bounding box center [260, 190] width 52 height 12
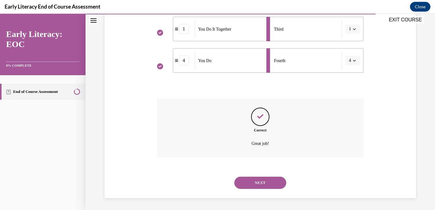
scroll to position [198, 0]
click at [257, 183] on button "NEXT" at bounding box center [260, 182] width 52 height 12
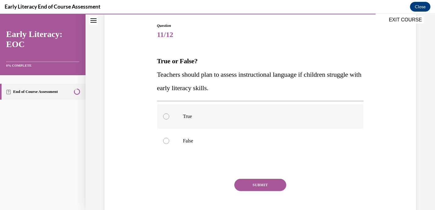
scroll to position [65, 0]
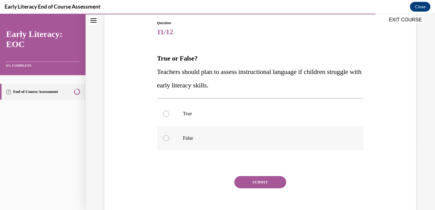
click at [164, 138] on div at bounding box center [166, 138] width 6 height 6
click at [255, 178] on button "SUBMIT" at bounding box center [260, 182] width 52 height 12
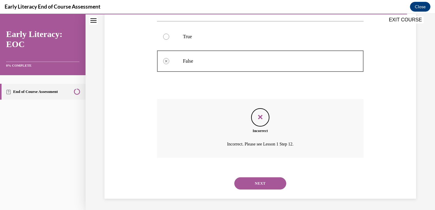
scroll to position [143, 0]
click at [251, 188] on button "NEXT" at bounding box center [260, 182] width 52 height 12
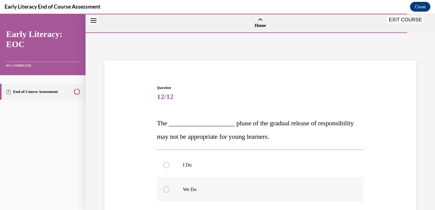
scroll to position [53, 0]
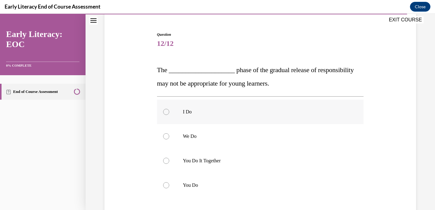
click at [165, 113] on div at bounding box center [166, 112] width 6 height 6
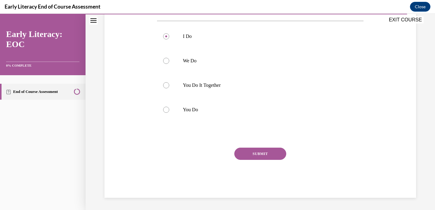
click at [265, 153] on button "SUBMIT" at bounding box center [260, 154] width 52 height 12
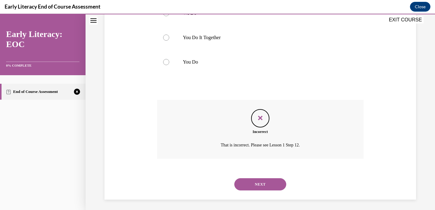
scroll to position [178, 0]
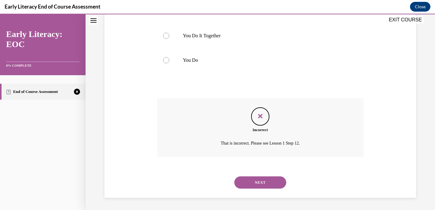
click at [258, 180] on button "NEXT" at bounding box center [260, 182] width 52 height 12
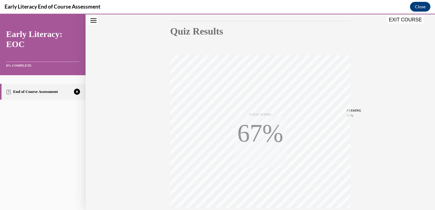
scroll to position [117, 0]
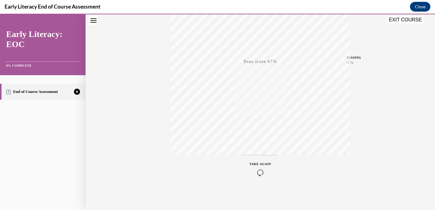
click at [260, 171] on icon "button" at bounding box center [261, 172] width 22 height 7
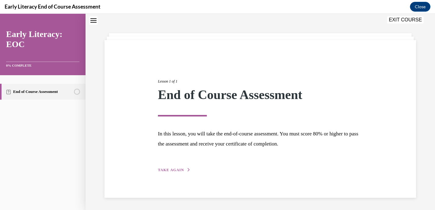
scroll to position [20, 0]
click at [163, 170] on span "TAKE AGAIN" at bounding box center [171, 170] width 26 height 4
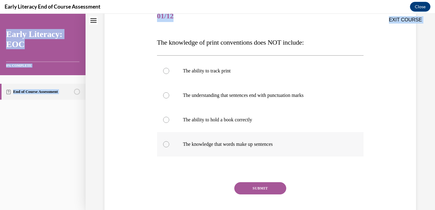
scroll to position [95, 0]
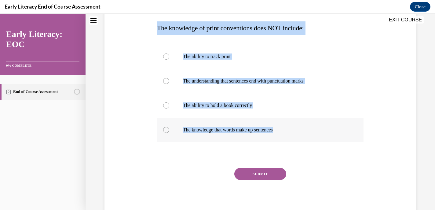
drag, startPoint x: 150, startPoint y: 101, endPoint x: 287, endPoint y: 130, distance: 140.0
click at [287, 130] on div "Question 01/12 The knowledge of print conventions does NOT include: The ability…" at bounding box center [260, 95] width 315 height 246
copy div "The knowledge of print conventions does NOT include: The ability to track print…"
click at [299, 59] on p "The ability to track print" at bounding box center [266, 56] width 166 height 6
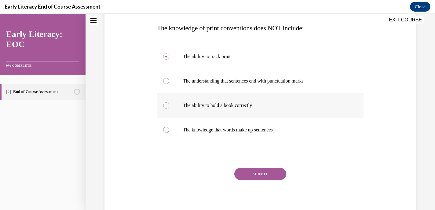
click at [164, 106] on div at bounding box center [166, 105] width 6 height 6
click at [248, 173] on button "SUBMIT" at bounding box center [260, 174] width 52 height 12
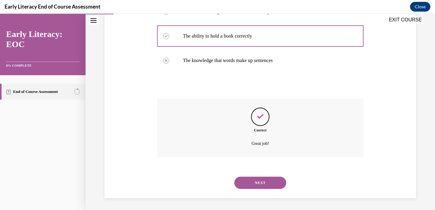
scroll to position [165, 0]
click at [251, 180] on button "NEXT" at bounding box center [260, 182] width 52 height 12
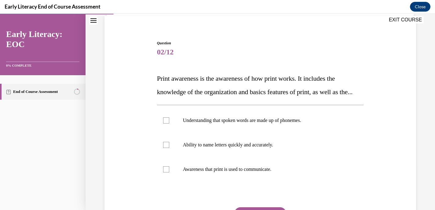
scroll to position [45, 0]
click at [166, 172] on div at bounding box center [166, 169] width 6 height 6
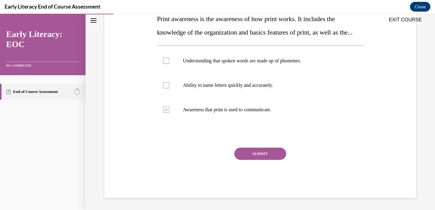
click at [253, 160] on button "SUBMIT" at bounding box center [260, 154] width 52 height 12
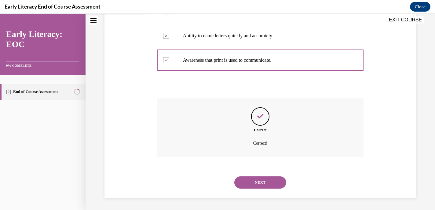
scroll to position [167, 0]
click at [255, 184] on button "NEXT" at bounding box center [260, 182] width 52 height 12
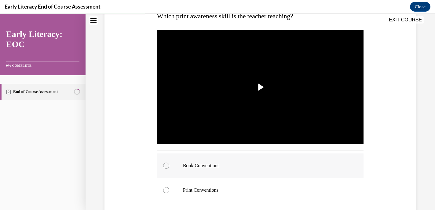
scroll to position [115, 0]
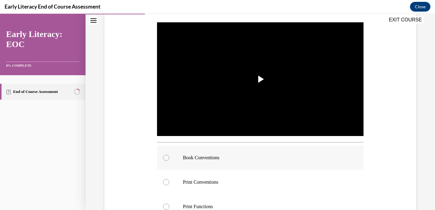
click at [165, 158] on div at bounding box center [166, 158] width 6 height 6
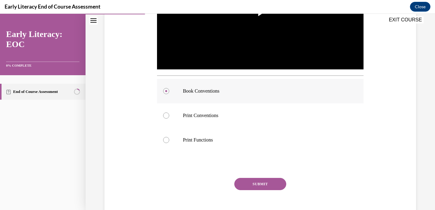
scroll to position [211, 0]
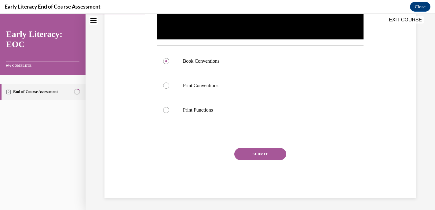
click at [247, 151] on button "SUBMIT" at bounding box center [260, 154] width 52 height 12
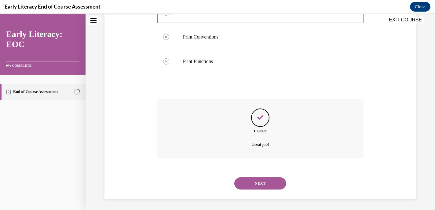
scroll to position [261, 0]
click at [259, 181] on button "NEXT" at bounding box center [260, 182] width 52 height 12
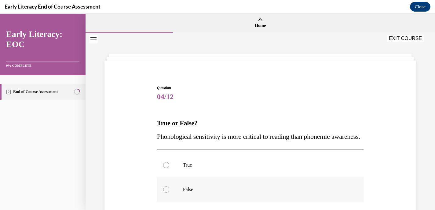
click at [166, 192] on div at bounding box center [166, 189] width 6 height 6
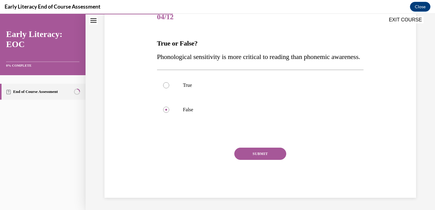
click at [257, 153] on button "SUBMIT" at bounding box center [260, 154] width 52 height 12
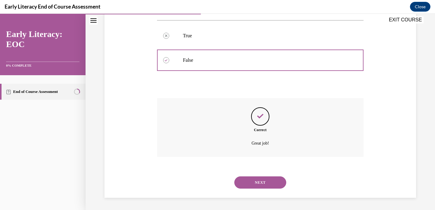
scroll to position [143, 0]
click at [252, 180] on button "NEXT" at bounding box center [260, 182] width 52 height 12
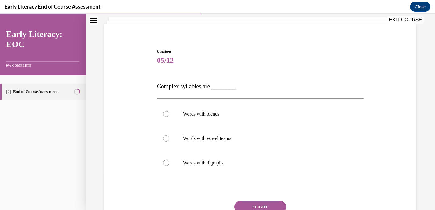
scroll to position [37, 0]
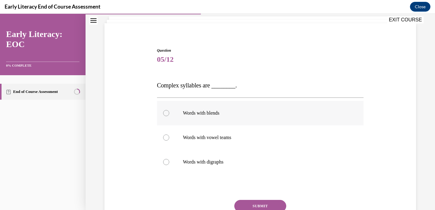
click at [163, 112] on div at bounding box center [166, 113] width 6 height 6
click at [260, 203] on button "SUBMIT" at bounding box center [260, 206] width 52 height 12
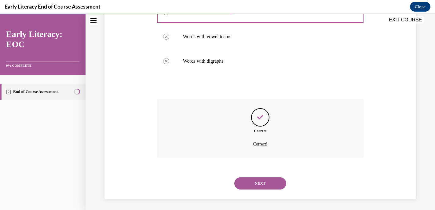
scroll to position [139, 0]
click at [257, 178] on button "NEXT" at bounding box center [260, 182] width 52 height 12
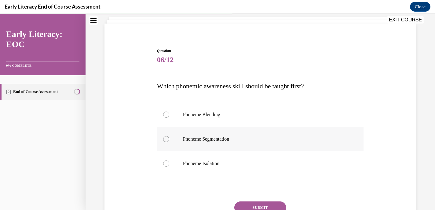
scroll to position [49, 0]
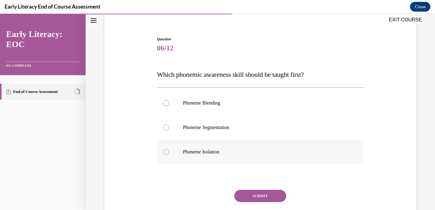
click at [166, 151] on div at bounding box center [166, 152] width 6 height 6
click at [265, 196] on button "SUBMIT" at bounding box center [260, 196] width 52 height 12
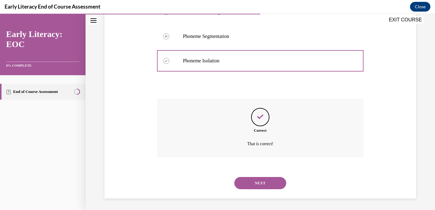
scroll to position [140, 0]
click at [257, 185] on button "NEXT" at bounding box center [260, 182] width 52 height 12
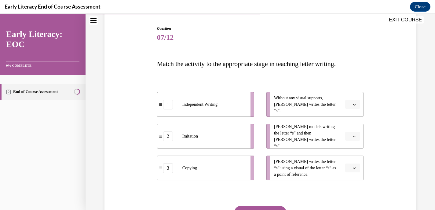
scroll to position [62, 0]
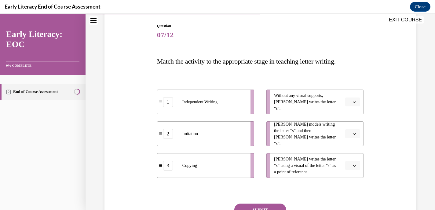
click at [356, 103] on icon "button" at bounding box center [354, 102] width 3 height 3
click at [353, 130] on div "1" at bounding box center [351, 128] width 15 height 12
click at [353, 134] on icon "button" at bounding box center [354, 133] width 3 height 3
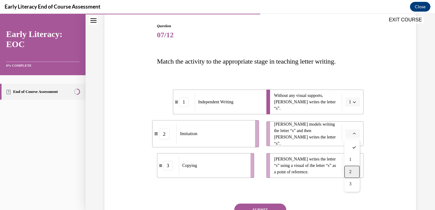
click at [352, 175] on div "2" at bounding box center [351, 172] width 15 height 12
click at [354, 164] on icon "button" at bounding box center [354, 165] width 3 height 3
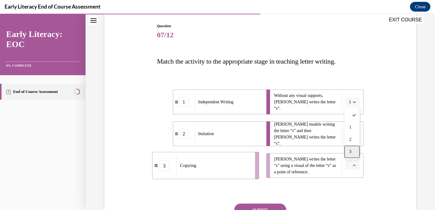
click at [352, 152] on div "3" at bounding box center [351, 152] width 15 height 12
click at [268, 206] on button "SUBMIT" at bounding box center [260, 209] width 52 height 12
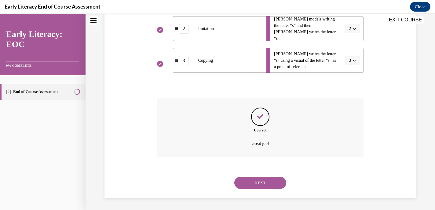
scroll to position [167, 0]
click at [253, 180] on button "NEXT" at bounding box center [260, 182] width 52 height 12
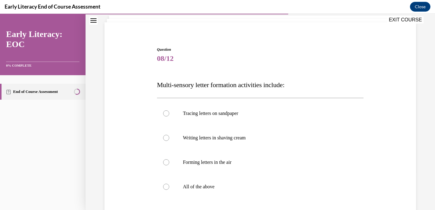
scroll to position [43, 0]
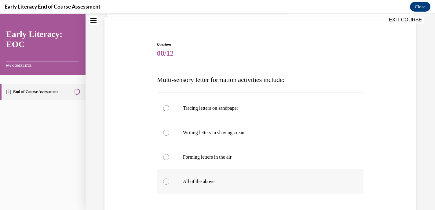
click at [164, 183] on div at bounding box center [166, 181] width 6 height 6
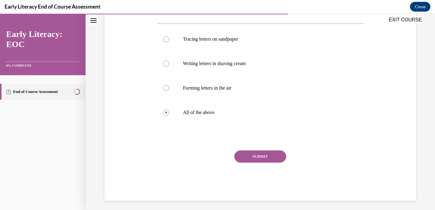
click at [260, 157] on button "SUBMIT" at bounding box center [260, 156] width 52 height 12
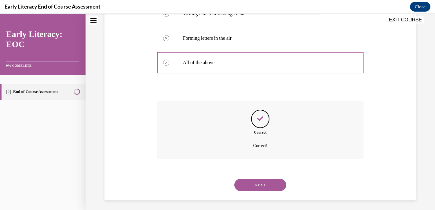
scroll to position [165, 0]
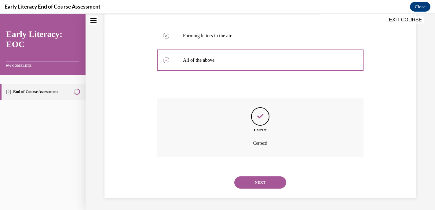
click at [258, 178] on button "NEXT" at bounding box center [260, 182] width 52 height 12
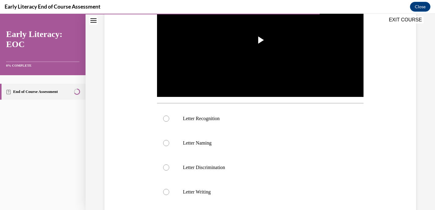
scroll to position [155, 0]
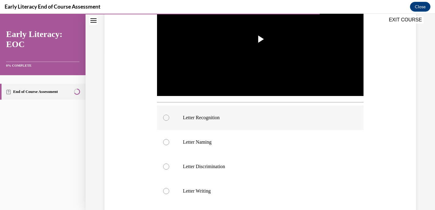
click at [165, 117] on div at bounding box center [166, 118] width 6 height 6
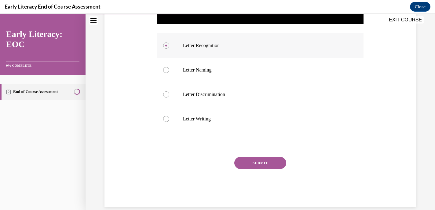
scroll to position [229, 0]
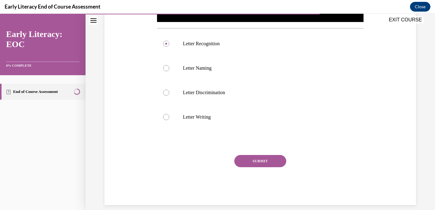
click at [269, 162] on button "SUBMIT" at bounding box center [260, 161] width 52 height 12
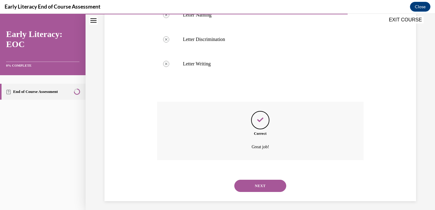
scroll to position [285, 0]
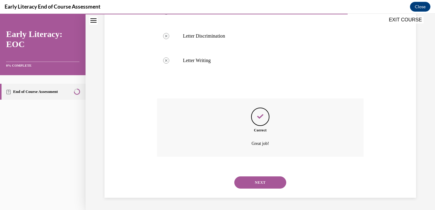
click at [255, 183] on button "NEXT" at bounding box center [260, 182] width 52 height 12
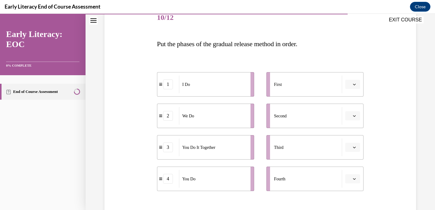
scroll to position [84, 0]
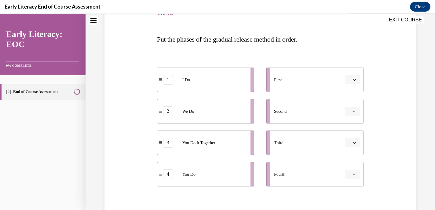
click at [355, 78] on span "button" at bounding box center [354, 80] width 4 height 4
click at [349, 110] on div "1" at bounding box center [351, 106] width 15 height 12
click at [354, 110] on icon "button" at bounding box center [354, 111] width 3 height 3
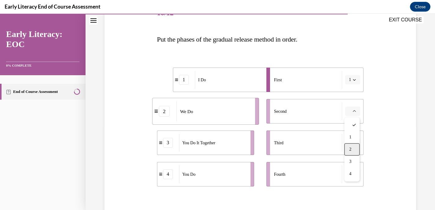
click at [351, 150] on span "2" at bounding box center [350, 149] width 2 height 5
click at [356, 143] on icon "button" at bounding box center [354, 142] width 3 height 3
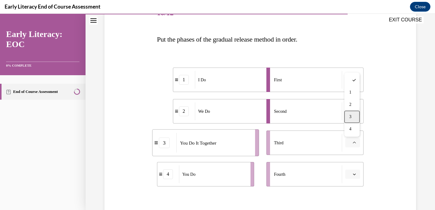
click at [356, 118] on div "3" at bounding box center [351, 117] width 15 height 12
click at [355, 173] on icon "button" at bounding box center [354, 174] width 3 height 3
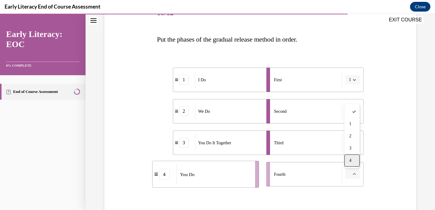
click at [353, 160] on div "4" at bounding box center [351, 160] width 15 height 12
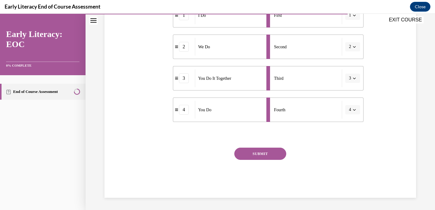
click at [266, 156] on button "SUBMIT" at bounding box center [260, 154] width 52 height 12
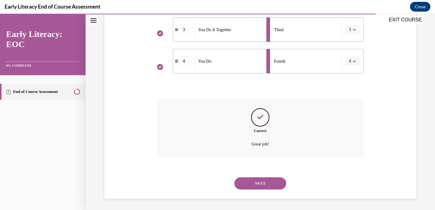
scroll to position [198, 0]
click at [250, 180] on button "NEXT" at bounding box center [260, 182] width 52 height 12
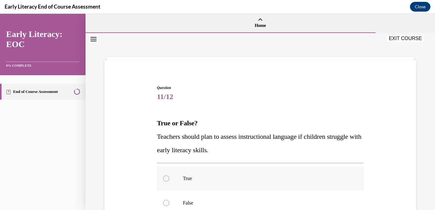
click at [167, 177] on div at bounding box center [166, 178] width 6 height 6
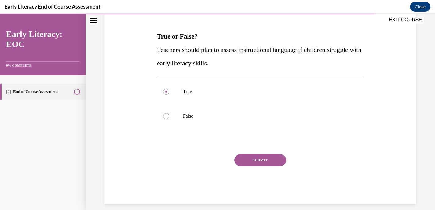
click at [251, 160] on button "SUBMIT" at bounding box center [260, 160] width 52 height 12
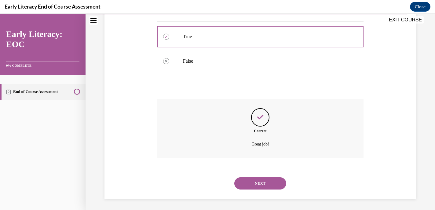
scroll to position [143, 0]
click at [258, 180] on button "NEXT" at bounding box center [260, 182] width 52 height 12
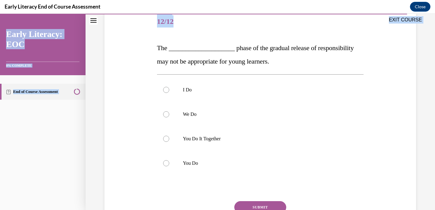
scroll to position [129, 0]
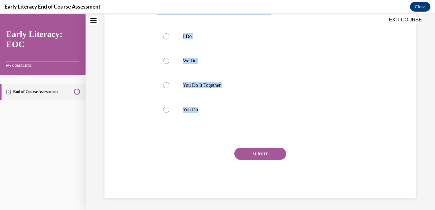
drag, startPoint x: 154, startPoint y: 86, endPoint x: 261, endPoint y: 149, distance: 123.8
click at [261, 149] on div "Question 12/12 The ____________________ phase of the gradual release of respons…" at bounding box center [260, 68] width 315 height 260
copy div "The ____________________ phase of the gradual release of responsibility may not…"
click at [167, 109] on div at bounding box center [166, 110] width 6 height 6
click at [269, 151] on button "SUBMIT" at bounding box center [260, 154] width 52 height 12
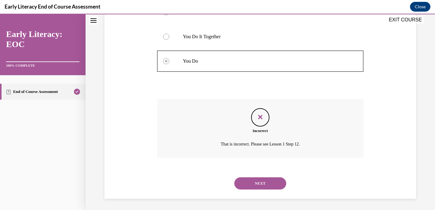
scroll to position [178, 0]
click at [259, 183] on button "NEXT" at bounding box center [260, 182] width 52 height 12
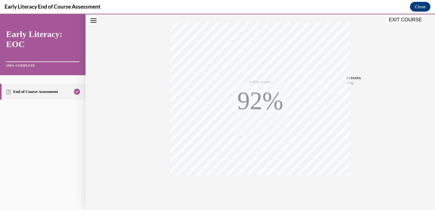
scroll to position [117, 0]
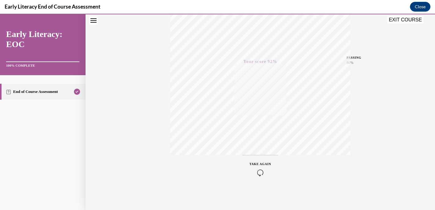
click at [403, 22] on button "EXIT COURSE" at bounding box center [405, 19] width 37 height 7
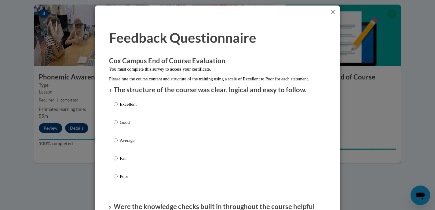
click at [333, 11] on button "Close" at bounding box center [333, 12] width 8 height 8
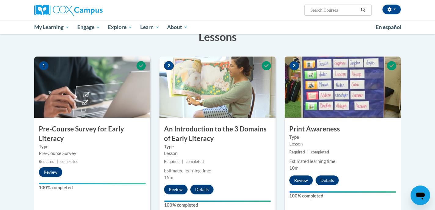
scroll to position [0, 0]
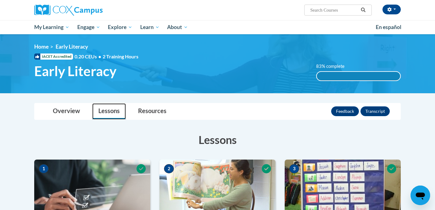
click at [112, 109] on link "Lessons" at bounding box center [109, 111] width 34 height 16
click at [67, 112] on link "Overview" at bounding box center [66, 111] width 39 height 16
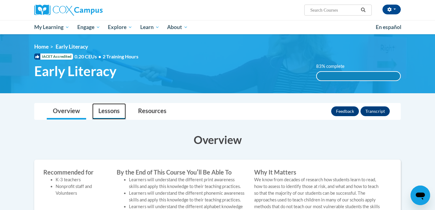
click at [111, 109] on link "Lessons" at bounding box center [109, 111] width 34 height 16
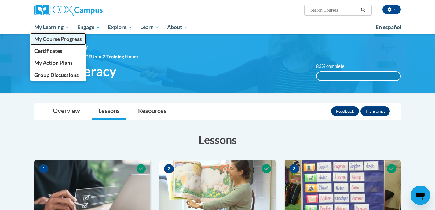
click at [53, 41] on span "My Course Progress" at bounding box center [58, 39] width 48 height 6
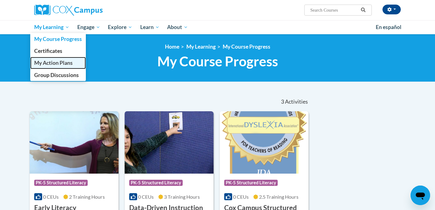
click at [55, 66] on span "My Action Plans" at bounding box center [53, 63] width 38 height 6
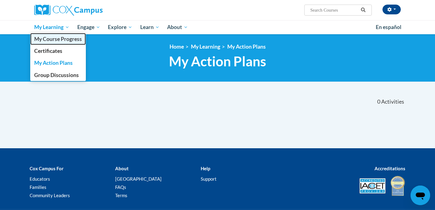
click at [52, 39] on span "My Course Progress" at bounding box center [58, 39] width 48 height 6
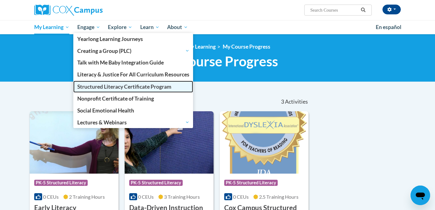
click at [96, 86] on span "Structured Literacy Certificate Program" at bounding box center [124, 86] width 94 height 6
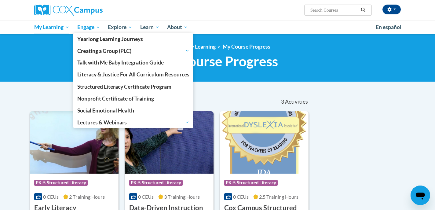
click at [97, 27] on span "Engage" at bounding box center [88, 27] width 23 height 7
click at [91, 26] on span "Engage" at bounding box center [88, 27] width 23 height 7
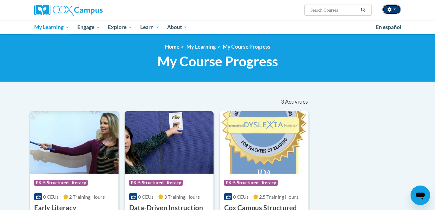
click at [401, 9] on button "button" at bounding box center [392, 10] width 18 height 10
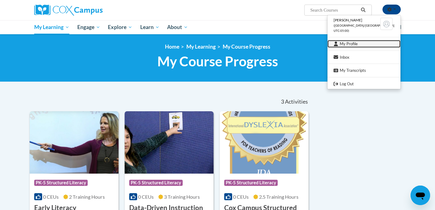
click at [358, 42] on link "My Profile" at bounding box center [364, 44] width 73 height 8
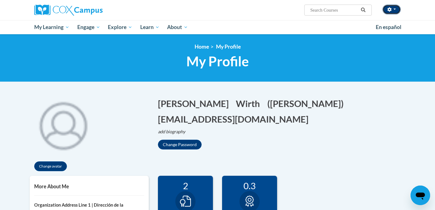
click at [391, 11] on icon "button" at bounding box center [389, 9] width 4 height 4
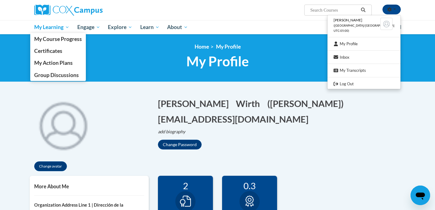
click at [45, 28] on span "My Learning" at bounding box center [51, 27] width 35 height 7
click at [73, 30] on link "My Learning" at bounding box center [51, 27] width 43 height 14
click at [67, 25] on span "My Learning" at bounding box center [51, 27] width 35 height 7
click at [53, 38] on span "My Course Progress" at bounding box center [58, 39] width 48 height 6
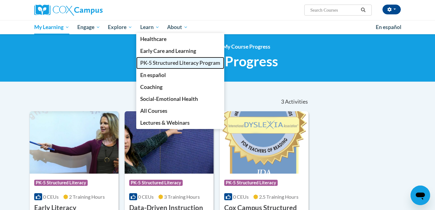
click at [155, 63] on span "PK-5 Structured Literacy Program" at bounding box center [180, 63] width 80 height 6
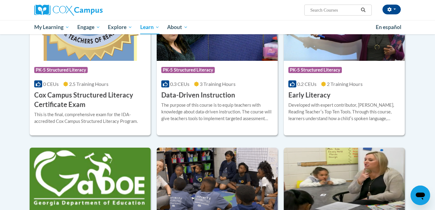
scroll to position [235, 0]
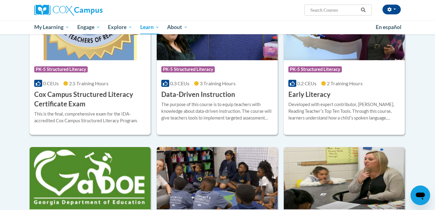
click at [71, 48] on img at bounding box center [90, 29] width 121 height 62
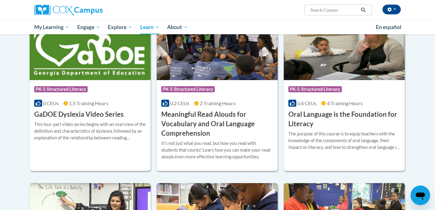
scroll to position [367, 0]
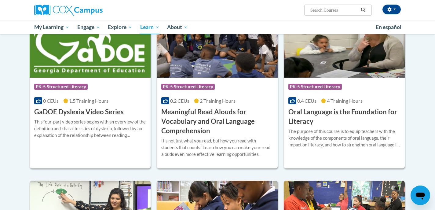
click at [100, 57] on img at bounding box center [90, 46] width 121 height 62
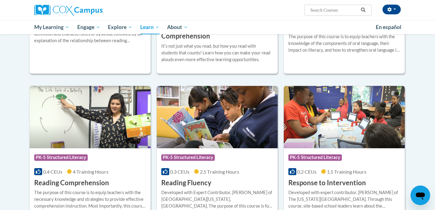
scroll to position [465, 0]
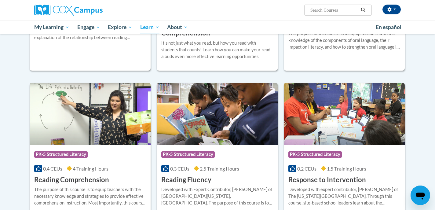
click at [80, 112] on img at bounding box center [90, 114] width 121 height 62
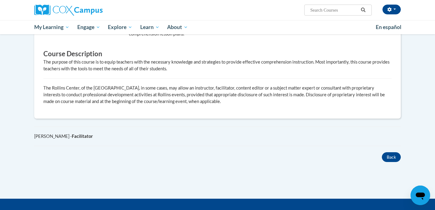
scroll to position [56, 0]
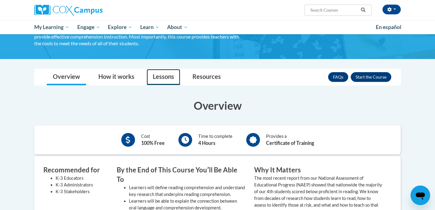
click at [164, 81] on link "Lessons" at bounding box center [164, 77] width 34 height 16
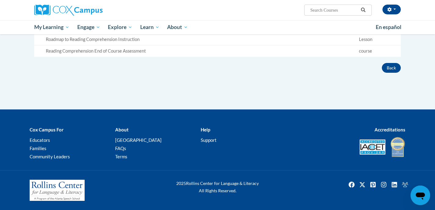
scroll to position [0, 0]
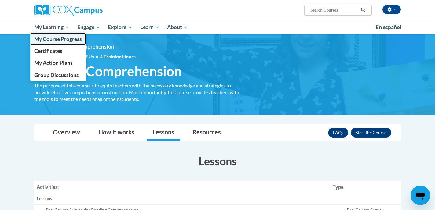
click at [49, 40] on span "My Course Progress" at bounding box center [58, 39] width 48 height 6
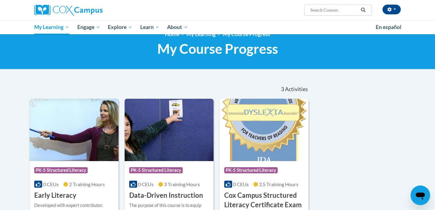
scroll to position [13, 0]
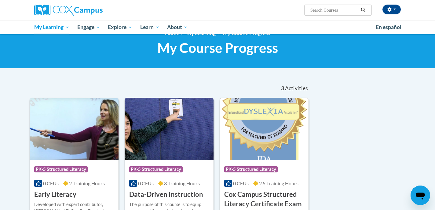
click at [275, 131] on img at bounding box center [264, 129] width 89 height 62
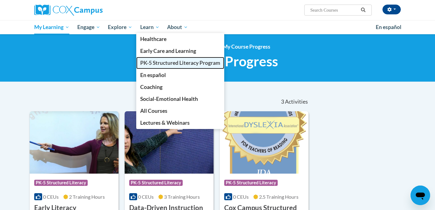
click at [163, 60] on span "PK-5 Structured Literacy Program" at bounding box center [180, 63] width 80 height 6
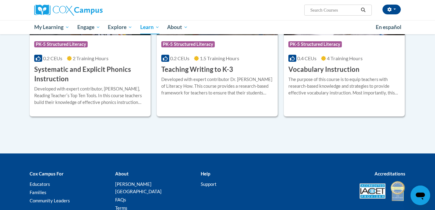
scroll to position [724, 0]
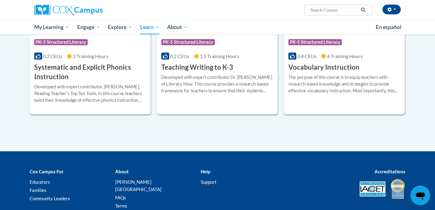
click at [318, 63] on h3 "Vocabulary Instruction" at bounding box center [323, 67] width 71 height 9
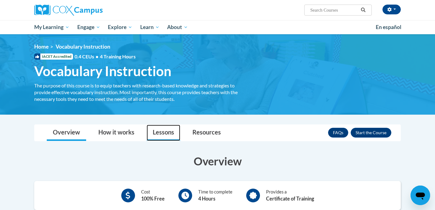
click at [154, 138] on link "Lessons" at bounding box center [164, 133] width 34 height 16
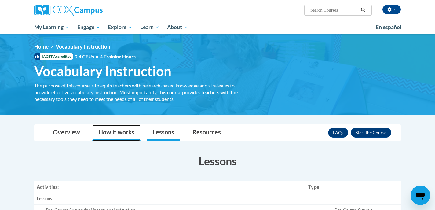
click at [119, 127] on link "How it works" at bounding box center [116, 133] width 48 height 16
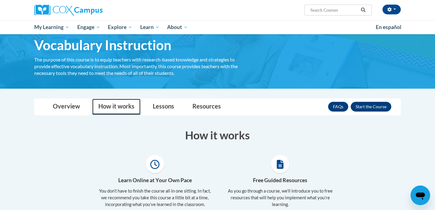
scroll to position [25, 0]
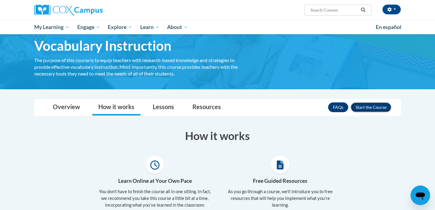
click at [369, 111] on button "Enroll" at bounding box center [371, 107] width 41 height 10
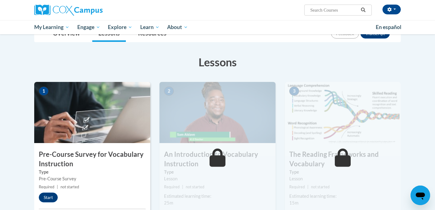
scroll to position [78, 0]
click at [48, 193] on button "Start" at bounding box center [48, 197] width 19 height 10
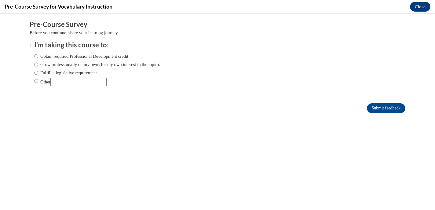
scroll to position [0, 0]
click at [35, 56] on input "Obtain required Professional Development credit." at bounding box center [36, 56] width 4 height 7
radio input "true"
click at [389, 106] on input "Submit feedback" at bounding box center [386, 108] width 38 height 10
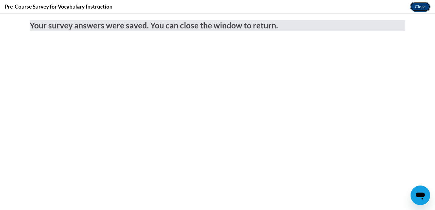
click at [425, 7] on button "Close" at bounding box center [420, 7] width 20 height 10
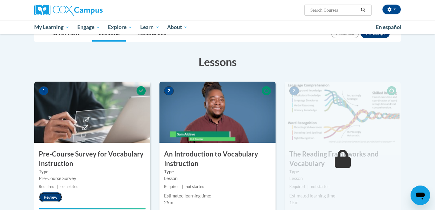
click at [46, 198] on button "Review" at bounding box center [51, 197] width 24 height 10
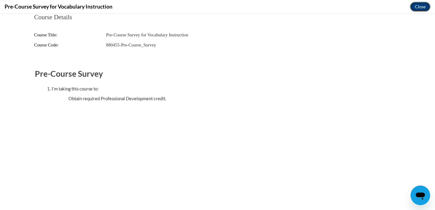
click at [422, 5] on button "Close" at bounding box center [420, 7] width 20 height 10
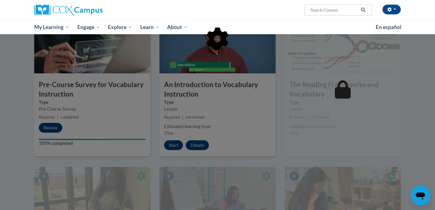
scroll to position [151, 0]
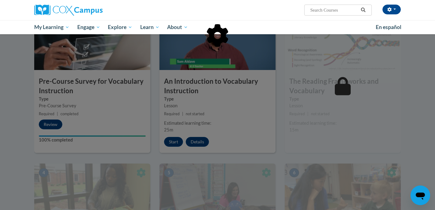
click at [175, 140] on div at bounding box center [217, 105] width 435 height 210
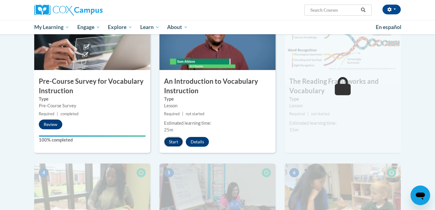
click at [174, 141] on button "Start" at bounding box center [173, 142] width 19 height 10
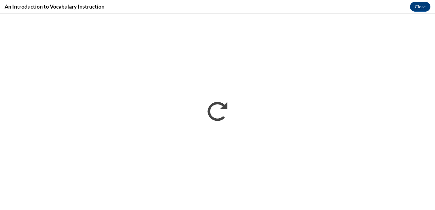
scroll to position [0, 0]
